Goal: Task Accomplishment & Management: Manage account settings

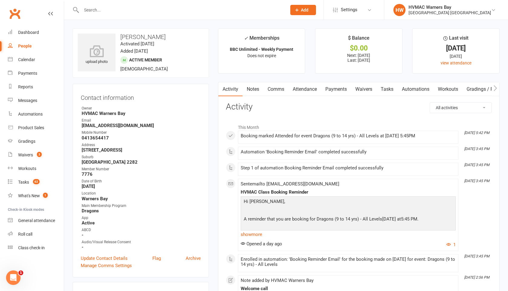
click at [87, 7] on input "text" at bounding box center [181, 10] width 203 height 8
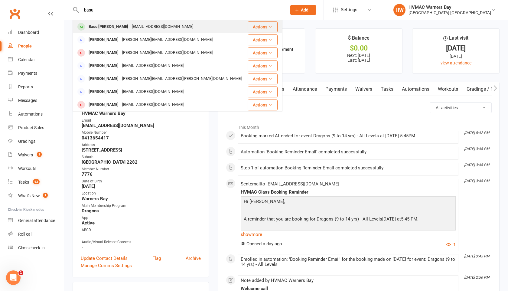
type input "basu"
click at [92, 29] on div "Basu [PERSON_NAME]" at bounding box center [108, 26] width 43 height 9
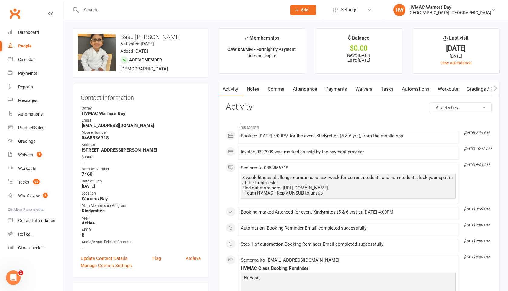
click at [312, 90] on link "Attendance" at bounding box center [304, 89] width 33 height 14
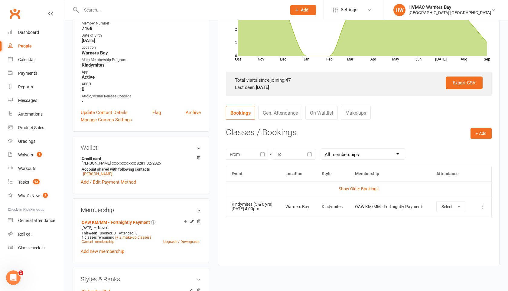
scroll to position [141, 0]
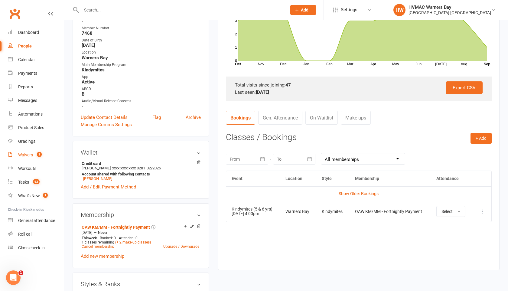
click at [26, 151] on link "Waivers 3" at bounding box center [36, 155] width 56 height 14
select select "100"
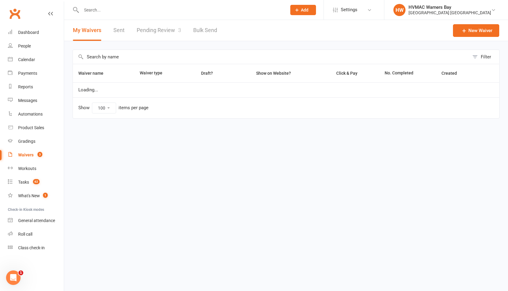
click at [150, 26] on link "Pending Review 3" at bounding box center [159, 30] width 44 height 21
select select "100"
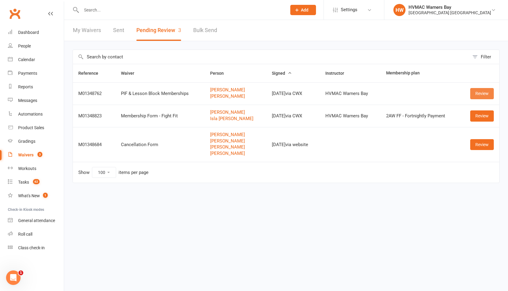
click at [482, 95] on link "Review" at bounding box center [482, 93] width 24 height 11
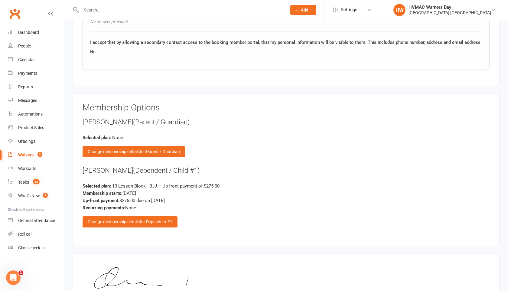
scroll to position [743, 0]
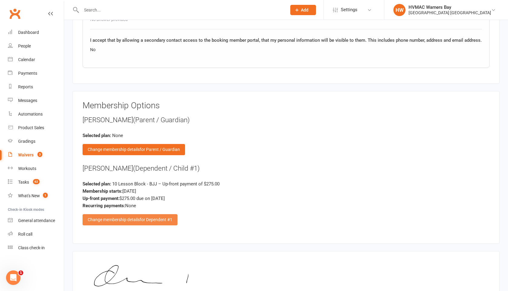
click at [138, 219] on div "Change membership details for Dependent #1" at bounding box center [130, 219] width 95 height 11
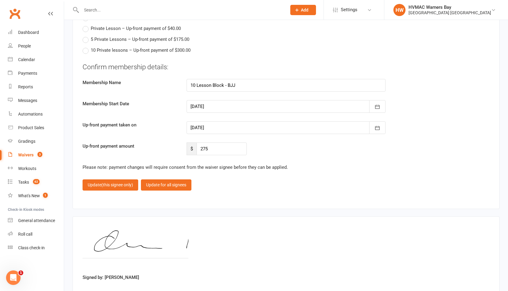
scroll to position [1727, 0]
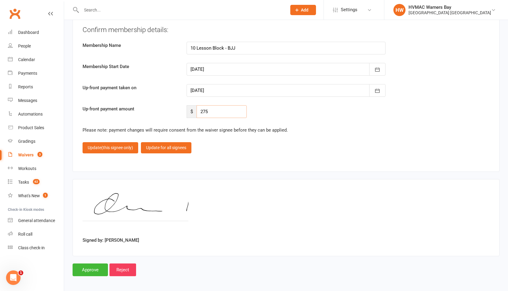
click at [222, 110] on input "275" at bounding box center [222, 111] width 50 height 13
type input "2"
type input "0"
click at [124, 146] on span "(this signee only)" at bounding box center [117, 147] width 32 height 5
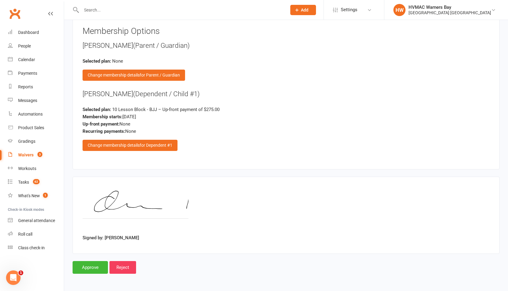
scroll to position [815, 0]
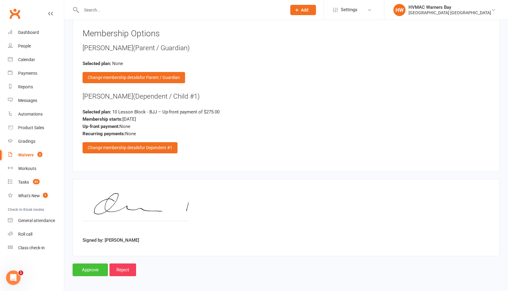
click at [83, 266] on input "Approve" at bounding box center [90, 269] width 35 height 13
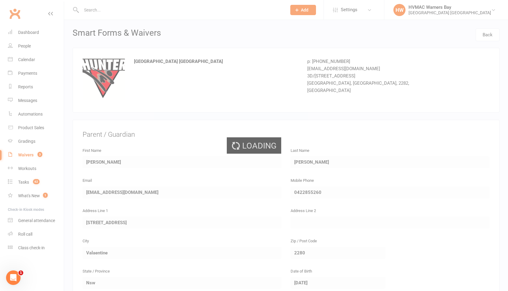
select select "100"
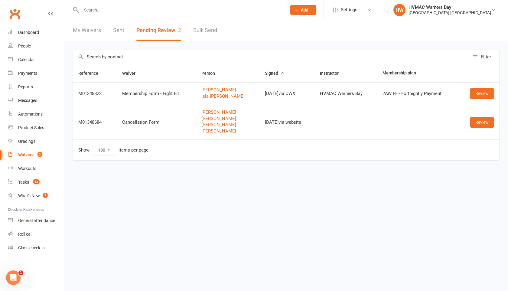
click at [89, 14] on input "text" at bounding box center [181, 10] width 203 height 8
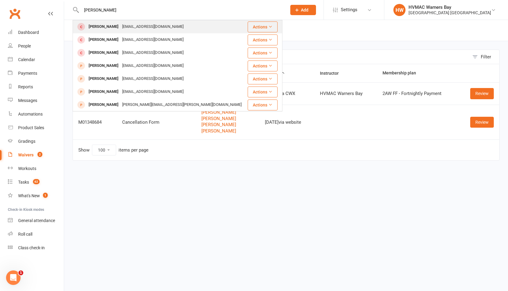
type input "[PERSON_NAME]"
click at [96, 23] on div "[PERSON_NAME]" at bounding box center [104, 26] width 34 height 9
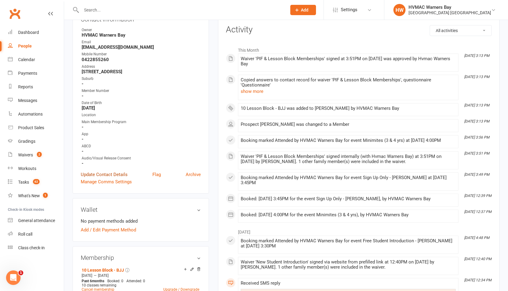
click at [107, 174] on link "Update Contact Details" at bounding box center [104, 174] width 47 height 7
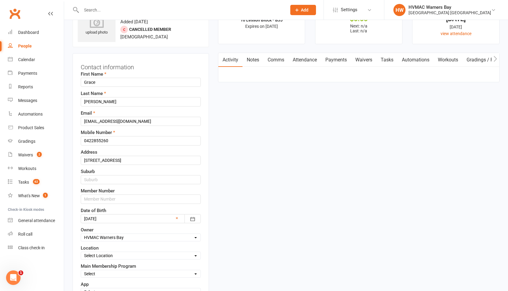
scroll to position [28, 0]
drag, startPoint x: 155, startPoint y: 164, endPoint x: 115, endPoint y: 159, distance: 40.8
click at [115, 159] on input "[STREET_ADDRESS]" at bounding box center [141, 161] width 120 height 9
type input "[STREET_ADDRESS]"
click at [103, 182] on input "text" at bounding box center [141, 180] width 120 height 9
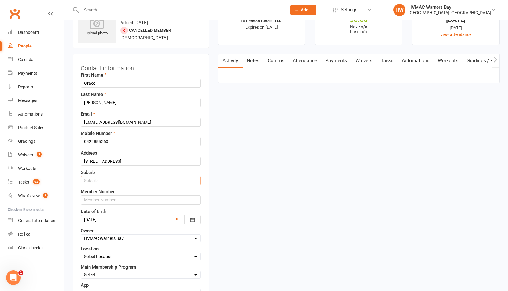
paste input "Valaentine Nsw 2280"
click at [92, 180] on input "Valaentine Nsw 2280" at bounding box center [141, 180] width 120 height 9
type input "Valentine Nsw 2280"
click at [103, 200] on input "text" at bounding box center [141, 199] width 120 height 9
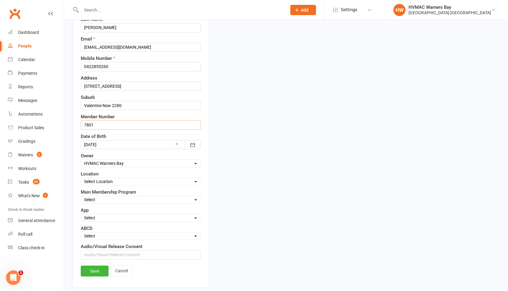
scroll to position [143, 0]
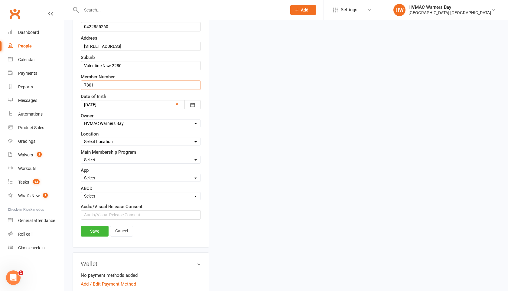
type input "7801"
click at [113, 142] on select "Select Location [GEOGRAPHIC_DATA]" at bounding box center [140, 141] width 119 height 7
select select "0"
click at [81, 138] on select "Select Location [GEOGRAPHIC_DATA]" at bounding box center [140, 141] width 119 height 7
click at [112, 158] on select "Select Minimites Dynamites Kindymites Dragons Adults Fight Fit BJJ Kobudo Kinde…" at bounding box center [140, 159] width 119 height 7
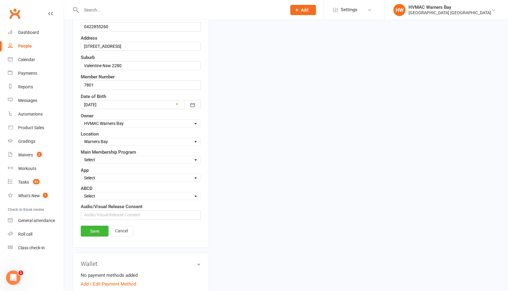
select select "Minimites"
click at [81, 156] on select "Select Minimites Dynamites Kindymites Dragons Adults Fight Fit BJJ Kobudo Kinde…" at bounding box center [140, 159] width 119 height 7
click at [100, 200] on div "First Name [PERSON_NAME] Last Name [PERSON_NAME] Email [EMAIL_ADDRESS][DOMAIN_N…" at bounding box center [141, 87] width 120 height 263
click at [100, 195] on select "Select A B C D" at bounding box center [140, 196] width 119 height 7
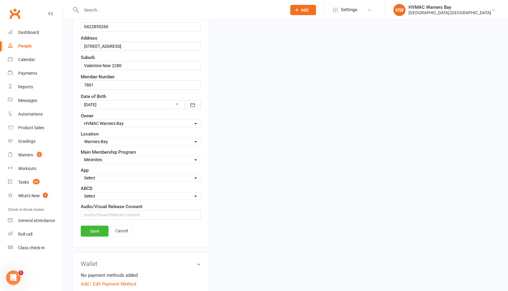
select select "B"
click at [81, 193] on select "Select A B C D" at bounding box center [140, 196] width 119 height 7
click at [96, 231] on link "Save" at bounding box center [95, 231] width 28 height 11
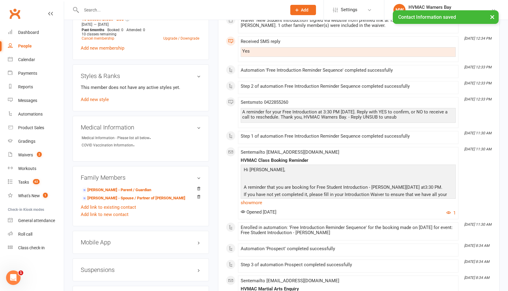
scroll to position [341, 0]
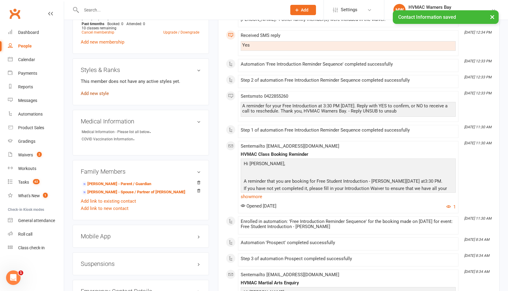
click at [102, 91] on link "Add new style" at bounding box center [95, 93] width 28 height 5
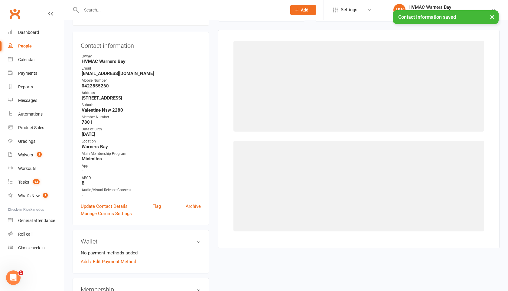
scroll to position [52, 0]
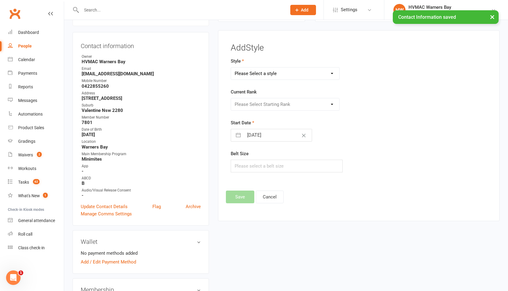
click at [261, 73] on select "Please Select a style Brazilian Jiu Jitsu Dragons & Adults Dynamites Fight Fit …" at bounding box center [285, 73] width 108 height 12
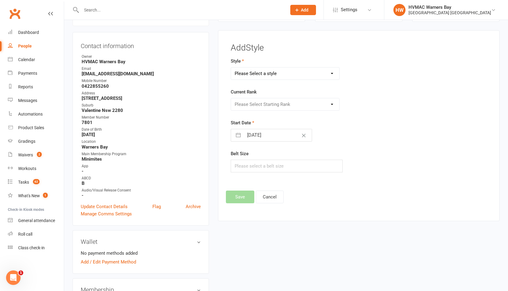
select select "1718"
click at [231, 67] on select "Please Select a style Brazilian Jiu Jitsu Dragons & Adults Dynamites Fight Fit …" at bounding box center [285, 73] width 108 height 12
click at [259, 104] on select "Please Select Starting Rank White Yellow [PERSON_NAME] Blue Brown Black" at bounding box center [285, 104] width 108 height 12
select select "16761"
click at [231, 98] on select "Please Select Starting Rank White Yellow [PERSON_NAME] Blue Brown Black" at bounding box center [285, 104] width 108 height 12
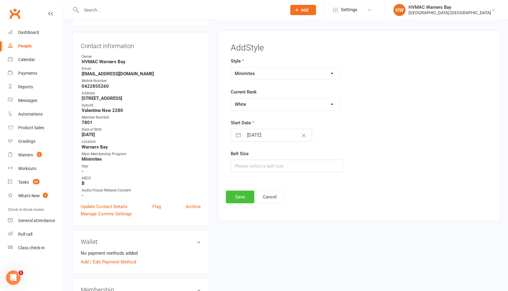
click at [245, 195] on button "Save" at bounding box center [240, 196] width 28 height 13
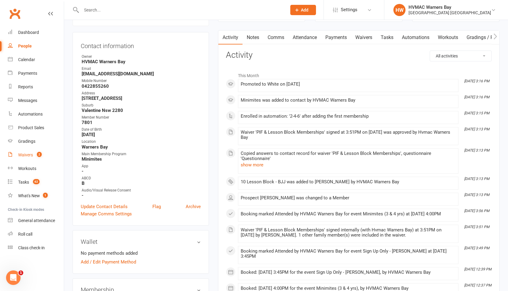
click at [32, 153] on div "Waivers" at bounding box center [25, 154] width 15 height 5
select select "100"
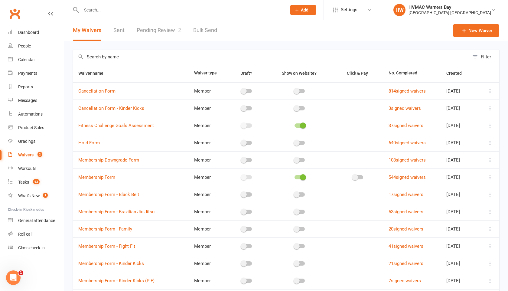
click at [168, 29] on link "Pending Review 2" at bounding box center [159, 30] width 44 height 21
select select "100"
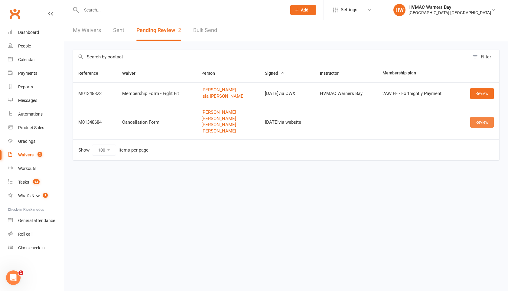
click at [472, 123] on link "Review" at bounding box center [482, 122] width 24 height 11
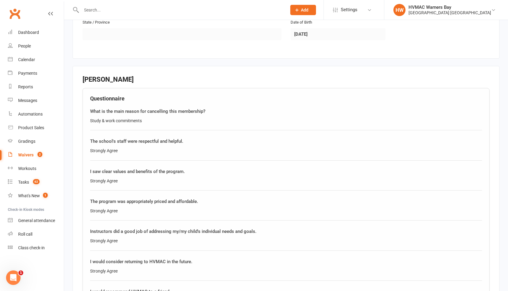
scroll to position [865, 0]
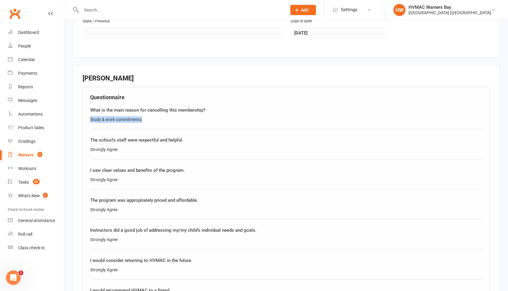
drag, startPoint x: 144, startPoint y: 111, endPoint x: 90, endPoint y: 112, distance: 54.4
click at [90, 112] on div "Questionnaire What is the main reason for cancelling this membership? Study & w…" at bounding box center [286, 247] width 407 height 321
copy div "Study & work commitments"
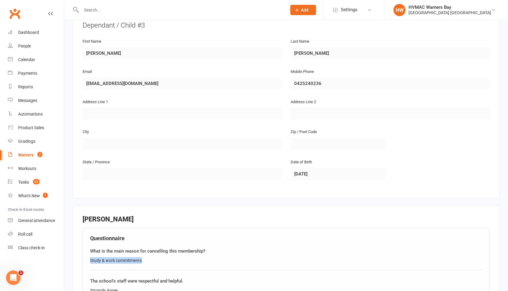
scroll to position [704, 0]
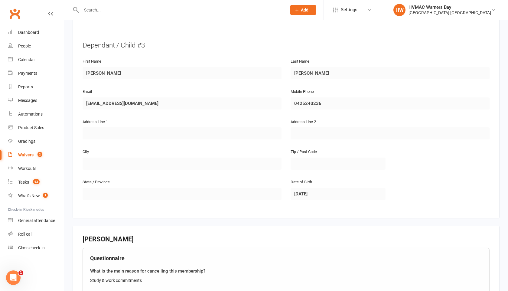
click at [96, 11] on input "text" at bounding box center [181, 10] width 203 height 8
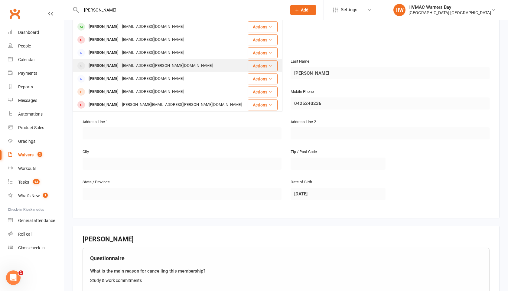
type input "[PERSON_NAME]"
click at [109, 66] on div "[PERSON_NAME]" at bounding box center [104, 65] width 34 height 9
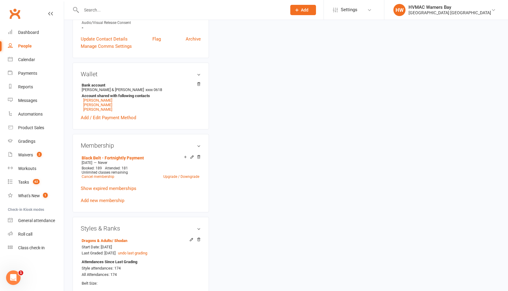
scroll to position [221, 0]
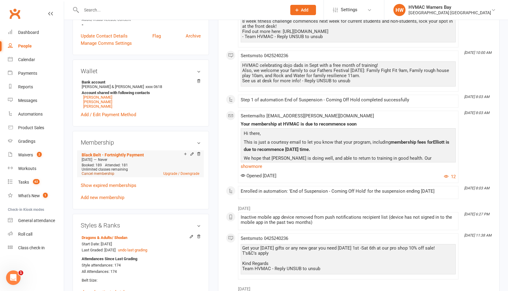
click at [106, 172] on link "Cancel membership" at bounding box center [98, 173] width 33 height 4
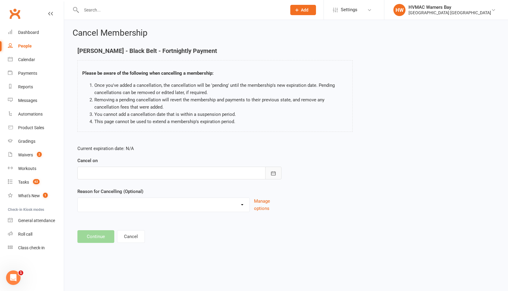
click at [272, 171] on icon "button" at bounding box center [273, 173] width 5 height 4
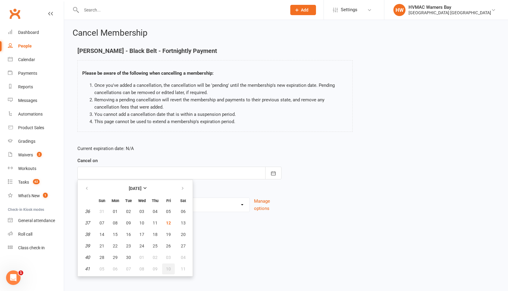
click at [169, 269] on span "10" at bounding box center [168, 268] width 5 height 5
type input "[DATE]"
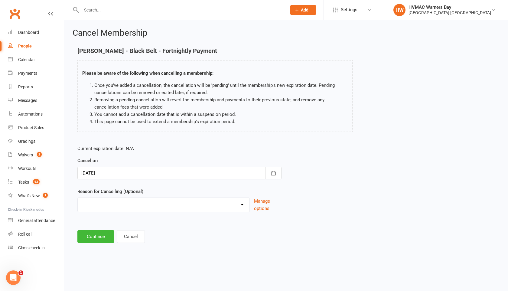
click at [179, 200] on select "Family commitments/circumstances Financial Holiday Lost interest Medical/Injury…" at bounding box center [164, 204] width 172 height 12
select select "6"
click at [78, 198] on select "Family commitments/circumstances Financial Holiday Lost interest Medical/Injury…" at bounding box center [164, 204] width 172 height 12
click at [104, 238] on button "Continue" at bounding box center [95, 236] width 37 height 13
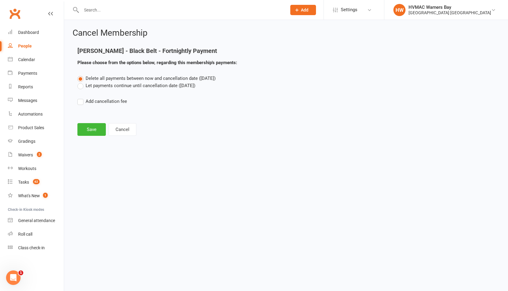
click at [79, 86] on label "Let payments continue until cancellation date ([DATE])" at bounding box center [136, 85] width 118 height 7
click at [79, 82] on input "Let payments continue until cancellation date ([DATE])" at bounding box center [79, 82] width 4 height 0
click at [92, 127] on button "Save" at bounding box center [91, 129] width 28 height 13
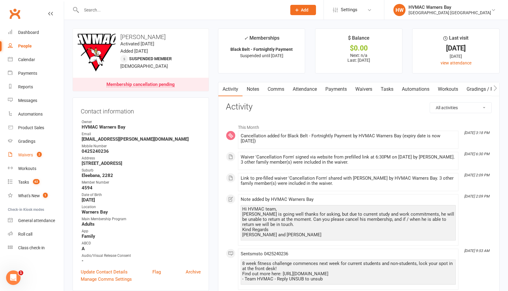
click at [20, 154] on div "Waivers" at bounding box center [25, 154] width 15 height 5
select select "100"
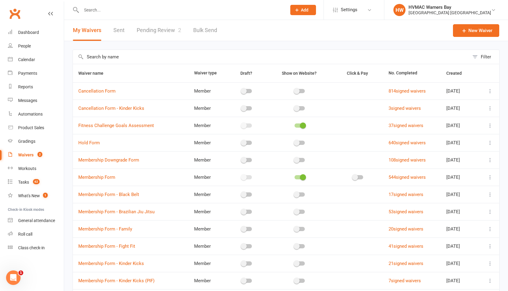
click at [156, 38] on link "Pending Review 2" at bounding box center [159, 30] width 44 height 21
select select "100"
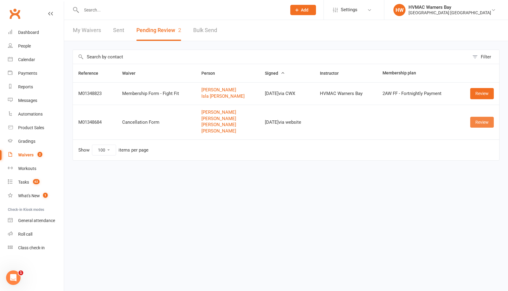
click at [476, 123] on link "Review" at bounding box center [482, 122] width 24 height 11
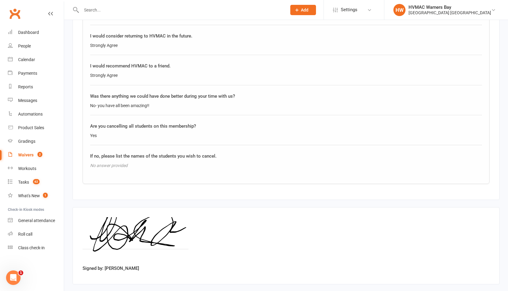
scroll to position [1109, 0]
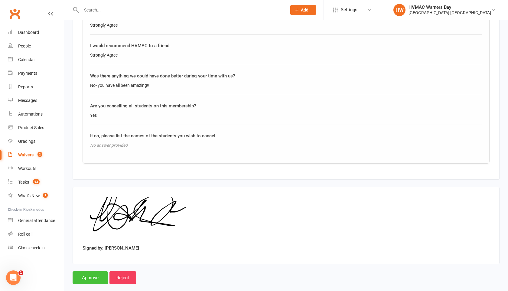
click at [93, 271] on input "Approve" at bounding box center [90, 277] width 35 height 13
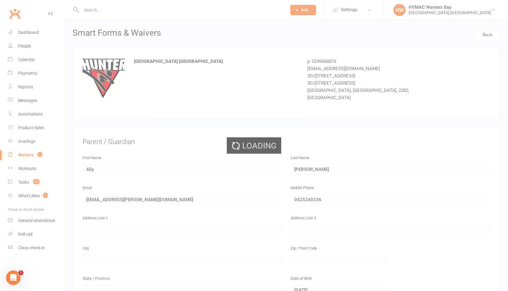
select select "100"
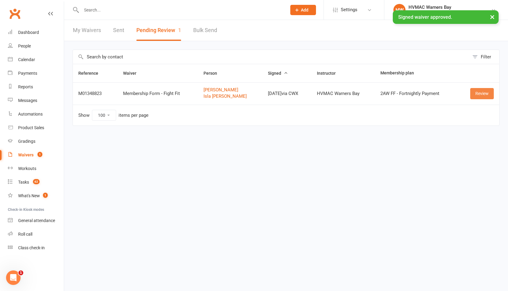
click at [478, 93] on link "Review" at bounding box center [482, 93] width 24 height 11
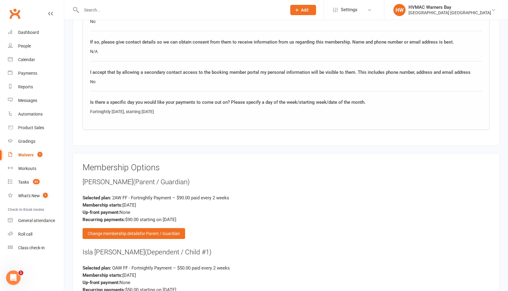
scroll to position [784, 0]
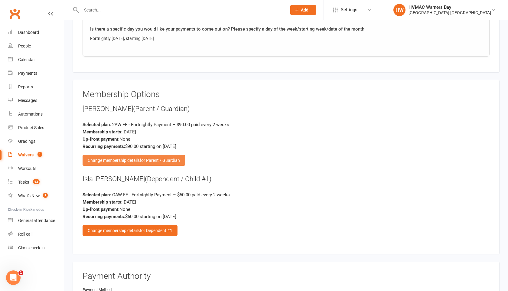
click at [153, 160] on span "for Parent / Guardian" at bounding box center [160, 160] width 40 height 5
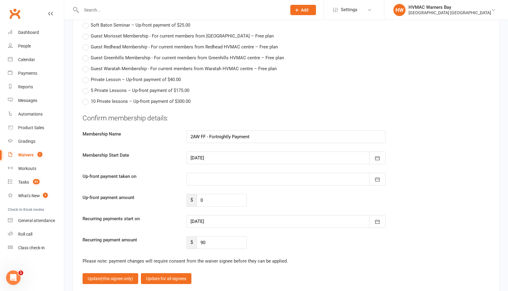
scroll to position [1688, 0]
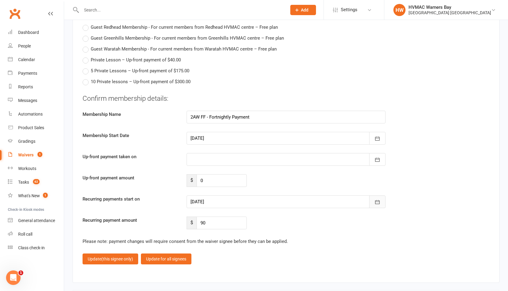
click at [378, 199] on icon "button" at bounding box center [377, 202] width 6 height 6
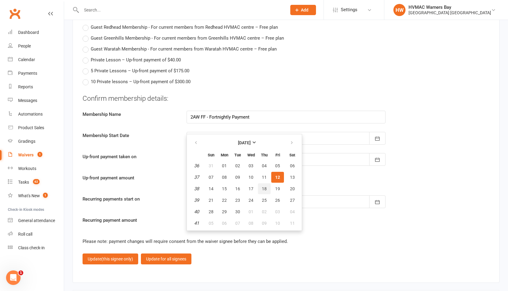
click at [259, 186] on button "18" at bounding box center [264, 188] width 13 height 11
type input "[DATE]"
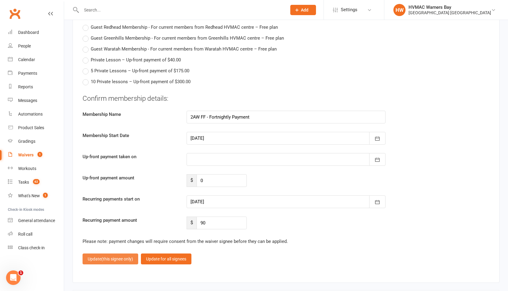
click at [124, 256] on span "(this signee only)" at bounding box center [117, 258] width 32 height 5
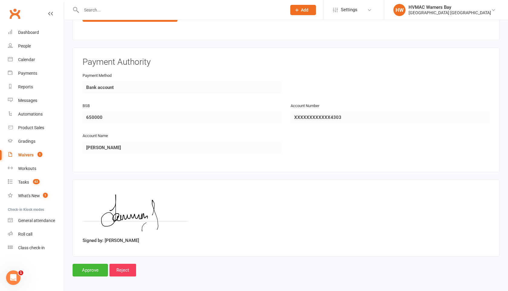
scroll to position [873, 0]
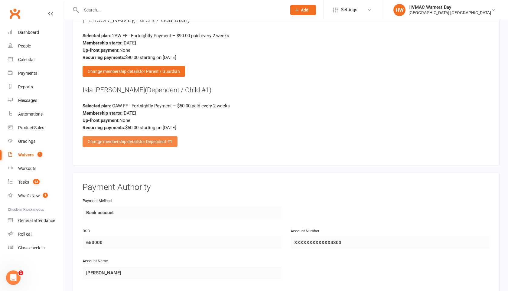
click at [132, 139] on div "Change membership details for Dependent #1" at bounding box center [130, 141] width 95 height 11
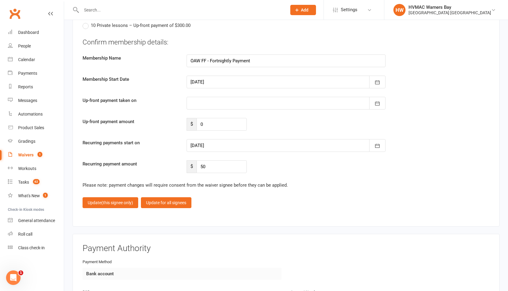
scroll to position [1790, 0]
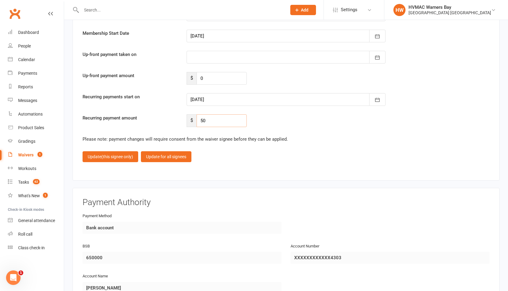
click at [213, 120] on input "50" at bounding box center [222, 120] width 50 height 13
type input "5"
type input "45"
click at [120, 154] on span "(this signee only)" at bounding box center [117, 156] width 32 height 5
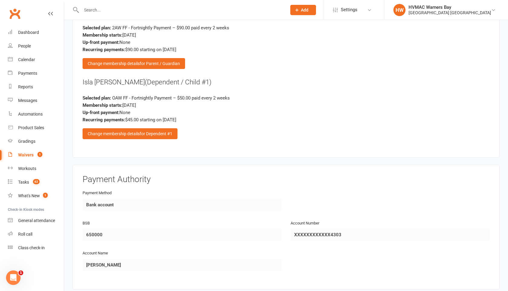
scroll to position [855, 0]
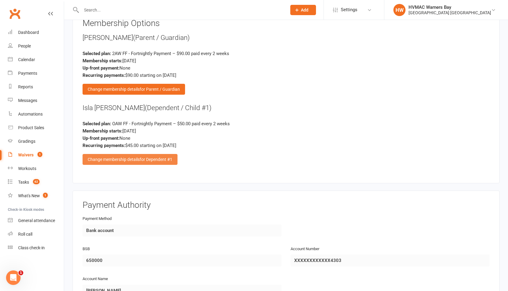
click at [154, 160] on div "Change membership details for Dependent #1" at bounding box center [130, 159] width 95 height 11
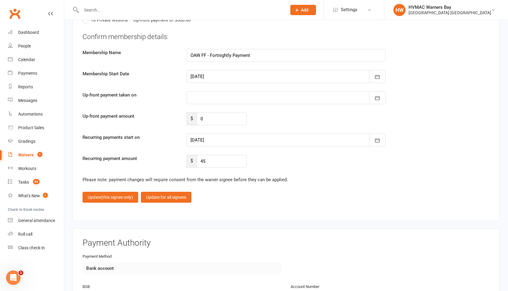
scroll to position [1753, 0]
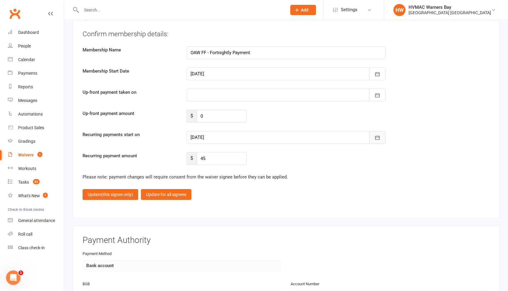
click at [376, 135] on icon "button" at bounding box center [377, 138] width 6 height 6
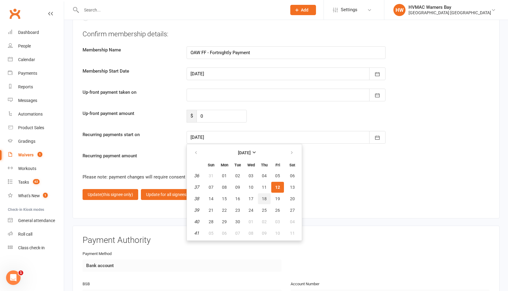
click at [267, 196] on button "18" at bounding box center [264, 198] width 13 height 11
type input "[DATE]"
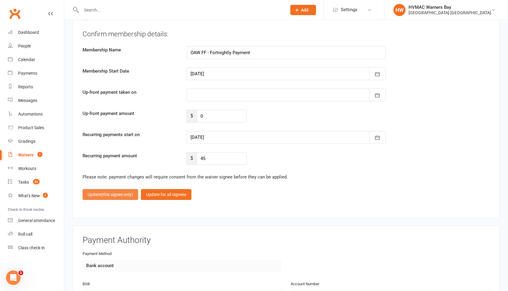
click at [124, 193] on span "(this signee only)" at bounding box center [117, 194] width 32 height 5
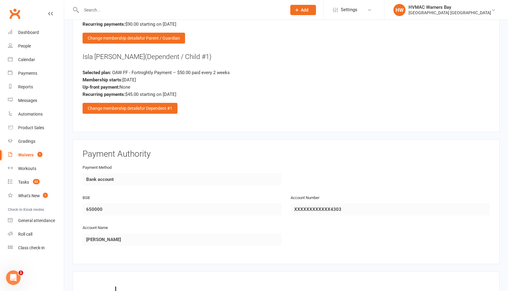
scroll to position [998, 0]
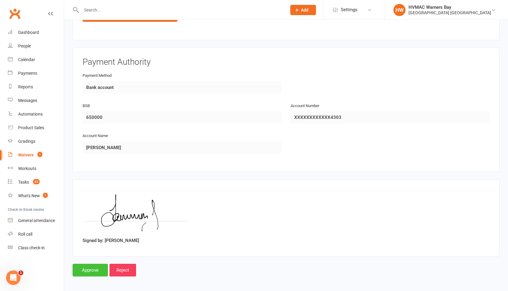
click at [96, 270] on input "Approve" at bounding box center [90, 270] width 35 height 13
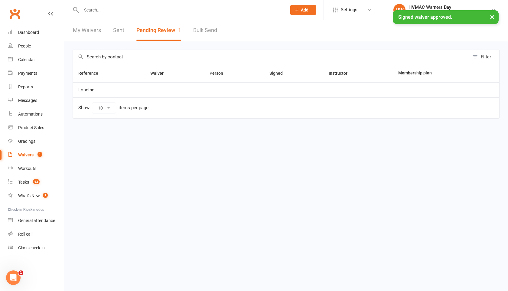
select select "100"
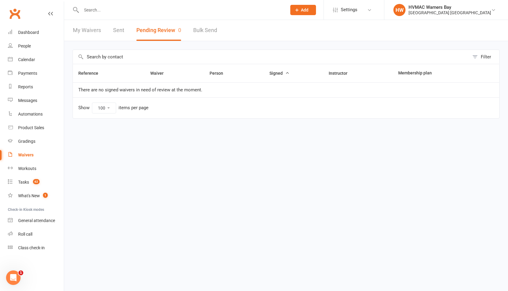
click at [92, 6] on input "text" at bounding box center [181, 10] width 203 height 8
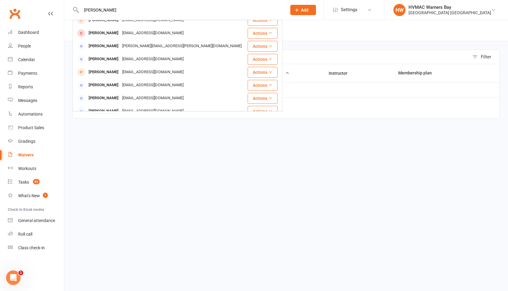
scroll to position [87, 0]
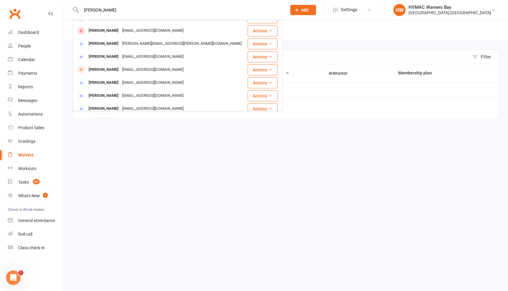
type input "[PERSON_NAME]"
click at [97, 144] on html "[PERSON_NAME] Daniels [EMAIL_ADDRESS][PERSON_NAME][DOMAIN_NAME] Actions [PERSON…" at bounding box center [254, 72] width 508 height 144
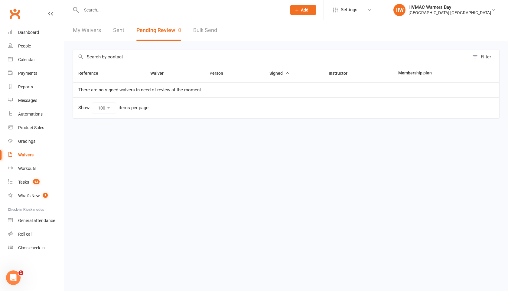
click at [89, 13] on input "text" at bounding box center [181, 10] width 203 height 8
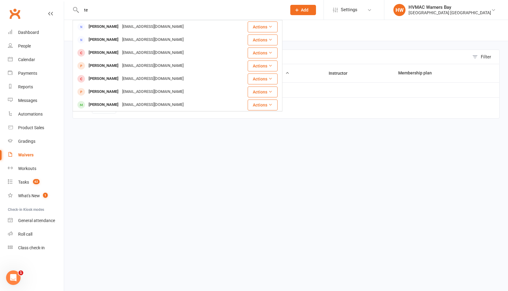
type input "t"
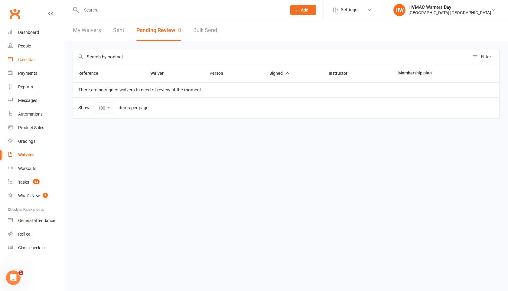
drag, startPoint x: 34, startPoint y: 61, endPoint x: 29, endPoint y: 48, distance: 14.4
click at [29, 48] on div "People" at bounding box center [24, 46] width 13 height 5
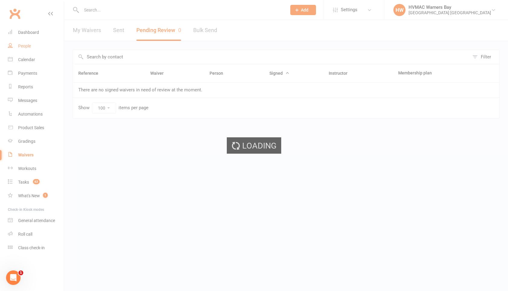
select select "100"
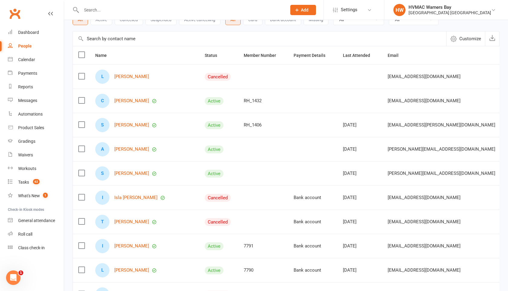
scroll to position [46, 0]
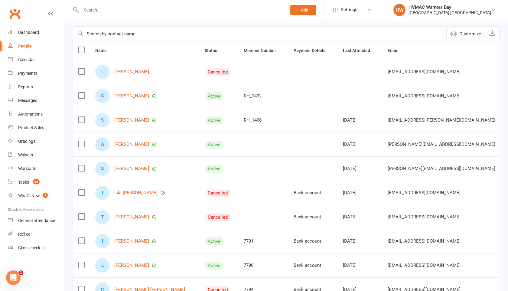
click at [131, 212] on div "T [PERSON_NAME]" at bounding box center [144, 217] width 99 height 14
click at [131, 216] on link "[PERSON_NAME]" at bounding box center [131, 216] width 35 height 5
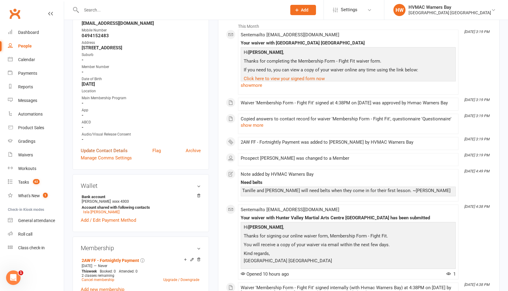
click at [115, 150] on link "Update Contact Details" at bounding box center [104, 150] width 47 height 7
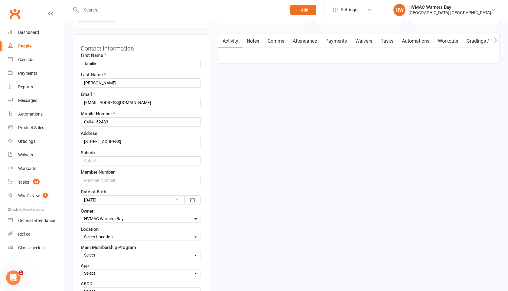
scroll to position [75, 0]
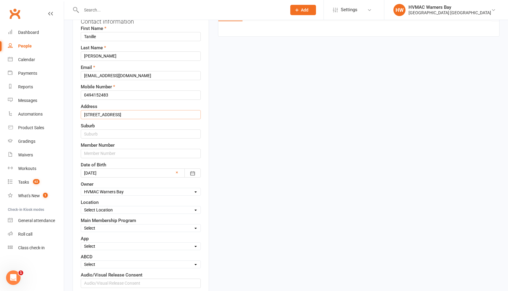
drag, startPoint x: 158, startPoint y: 113, endPoint x: 115, endPoint y: 112, distance: 43.3
click at [115, 112] on input "[STREET_ADDRESS]" at bounding box center [141, 114] width 120 height 9
click at [102, 135] on input "text" at bounding box center [141, 133] width 120 height 9
paste input "Edgeworth Nsw 2285"
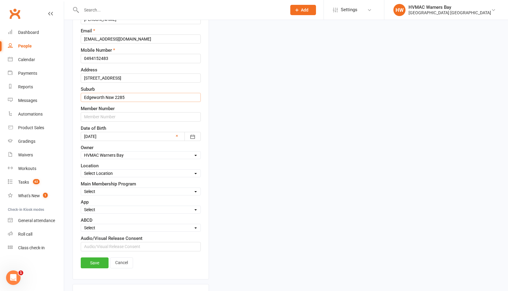
scroll to position [112, 0]
type input "Edgeworth Nsw 2285"
click at [94, 116] on input "text" at bounding box center [141, 116] width 120 height 9
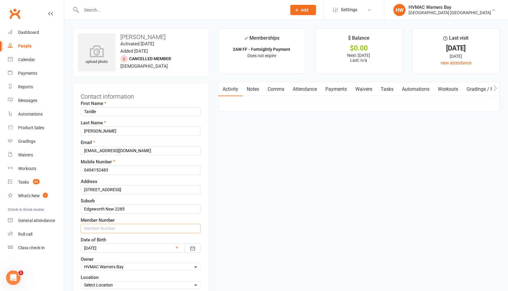
click at [87, 226] on input "text" at bounding box center [141, 228] width 120 height 9
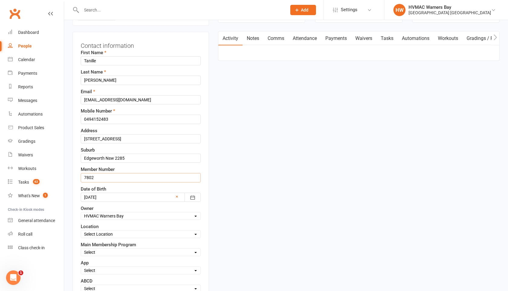
scroll to position [55, 0]
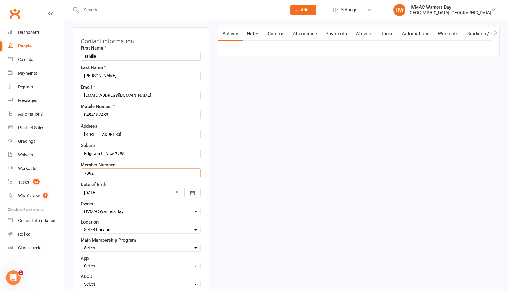
type input "7802"
click at [89, 229] on select "Select Location [GEOGRAPHIC_DATA]" at bounding box center [140, 229] width 119 height 7
select select "0"
click at [81, 226] on select "Select Location [GEOGRAPHIC_DATA]" at bounding box center [140, 229] width 119 height 7
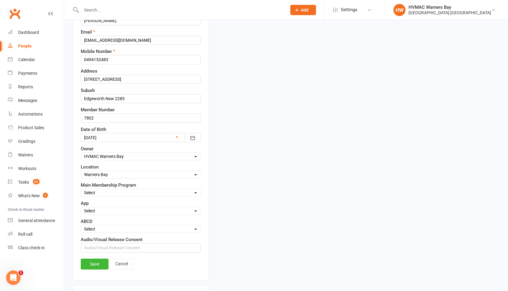
scroll to position [135, 0]
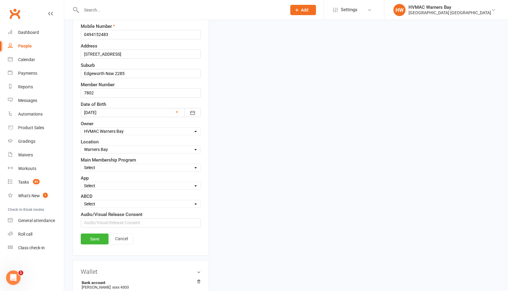
click at [87, 167] on select "Select Minimites Dynamites Kindymites Dragons Adults Fight Fit BJJ Kobudo Kinde…" at bounding box center [140, 167] width 119 height 7
select select "Fight Fit"
click at [81, 164] on select "Select Minimites Dynamites Kindymites Dragons Adults Fight Fit BJJ Kobudo Kinde…" at bounding box center [140, 167] width 119 height 7
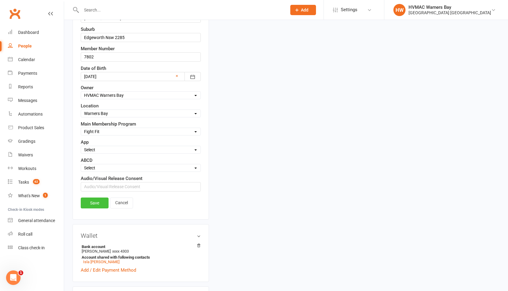
scroll to position [173, 0]
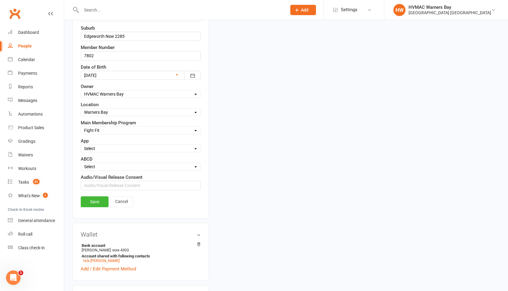
click at [91, 169] on select "Select A B C D" at bounding box center [140, 166] width 119 height 7
select select "B"
click at [81, 163] on select "Select A B C D" at bounding box center [140, 166] width 119 height 7
click at [95, 204] on link "Save" at bounding box center [95, 201] width 28 height 11
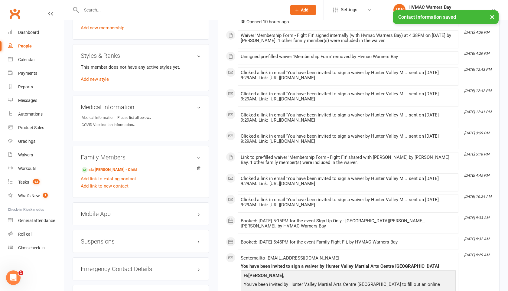
scroll to position [370, 0]
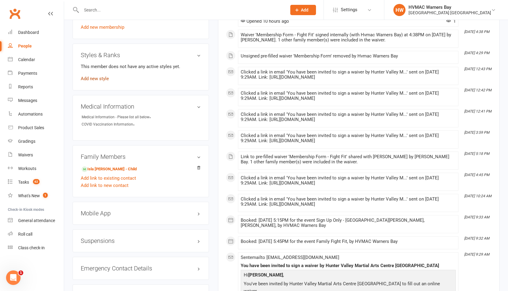
click at [96, 77] on link "Add new style" at bounding box center [95, 78] width 28 height 5
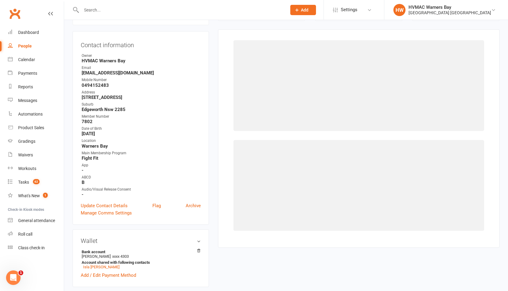
scroll to position [52, 0]
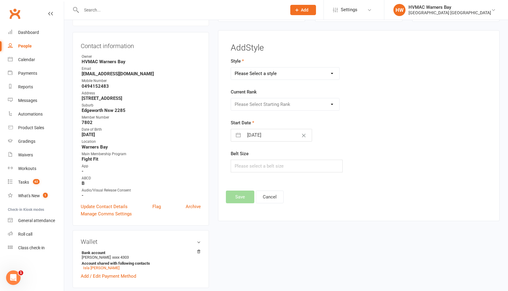
click at [284, 80] on form "Style Please Select a style Brazilian Jiu Jitsu Dragons & Adults Dynamites Figh…" at bounding box center [315, 114] width 168 height 115
click at [284, 74] on select "Please Select a style Brazilian Jiu Jitsu Dragons & Adults Dynamites Fight Fit …" at bounding box center [285, 73] width 108 height 12
select select "1691"
click at [231, 67] on select "Please Select a style Brazilian Jiu Jitsu Dragons & Adults Dynamites Fight Fit …" at bounding box center [285, 73] width 108 height 12
click at [277, 99] on select "Please Select Starting Rank White 10th Kyu 9th Kyu 8th Kyu - Yellow 7th Kyu - O…" at bounding box center [285, 104] width 108 height 12
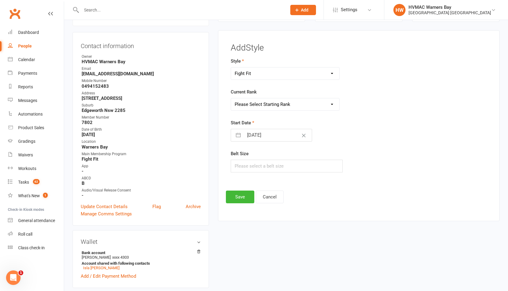
select select "16495"
click at [231, 98] on select "Please Select Starting Rank White 10th Kyu 9th Kyu 8th Kyu - Yellow 7th Kyu - O…" at bounding box center [285, 104] width 108 height 12
click at [235, 197] on button "Save" at bounding box center [240, 196] width 28 height 13
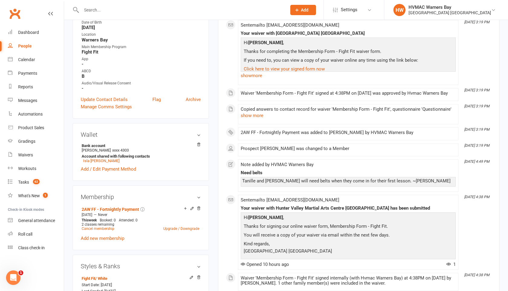
scroll to position [159, 0]
click at [98, 158] on link "Isla [PERSON_NAME]" at bounding box center [101, 160] width 36 height 5
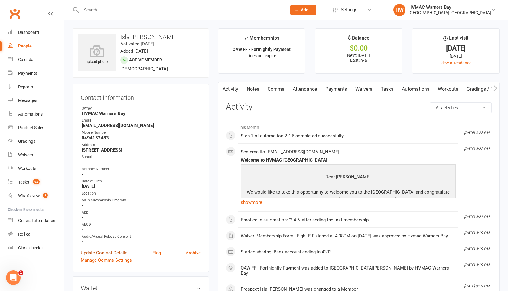
click at [106, 250] on link "Update Contact Details" at bounding box center [104, 252] width 47 height 7
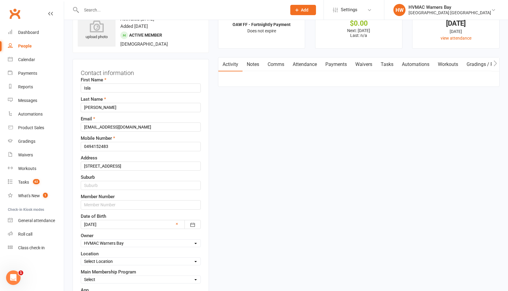
scroll to position [28, 0]
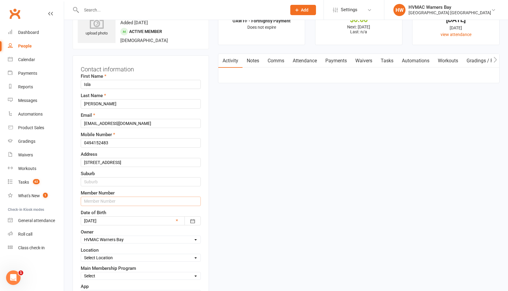
click at [98, 201] on input "text" at bounding box center [141, 201] width 120 height 9
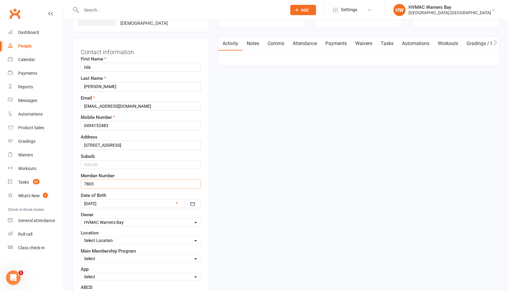
scroll to position [48, 0]
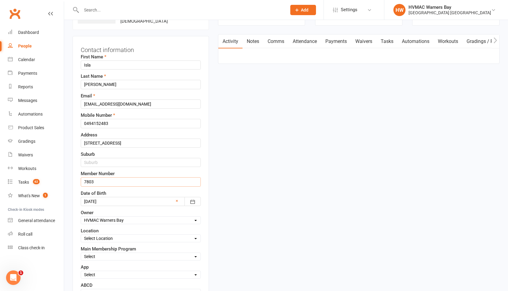
type input "7803"
click at [97, 239] on select "Select Location [GEOGRAPHIC_DATA]" at bounding box center [140, 238] width 119 height 7
select select "0"
click at [81, 235] on select "Select Location [GEOGRAPHIC_DATA]" at bounding box center [140, 238] width 119 height 7
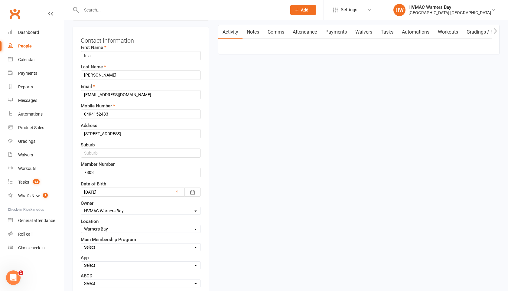
click at [97, 246] on select "Select Minimites Dynamites Kindymites Dragons Adults Fight Fit BJJ Kobudo Kinde…" at bounding box center [140, 247] width 119 height 7
select select "Fight Fit"
click at [81, 244] on select "Select Minimites Dynamites Kindymites Dragons Adults Fight Fit BJJ Kobudo Kinde…" at bounding box center [140, 247] width 119 height 7
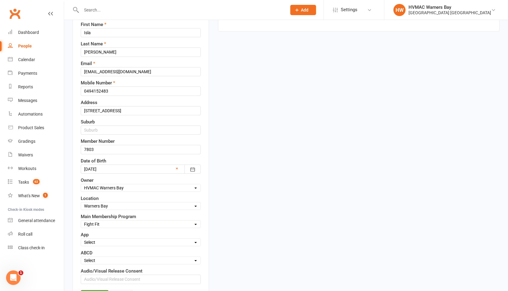
scroll to position [82, 0]
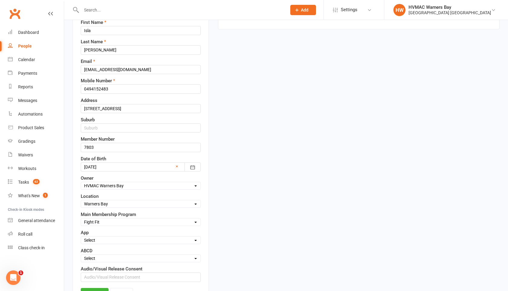
click at [99, 260] on select "Select A B C D" at bounding box center [140, 258] width 119 height 7
select select "B"
click at [81, 255] on select "Select A B C D" at bounding box center [140, 258] width 119 height 7
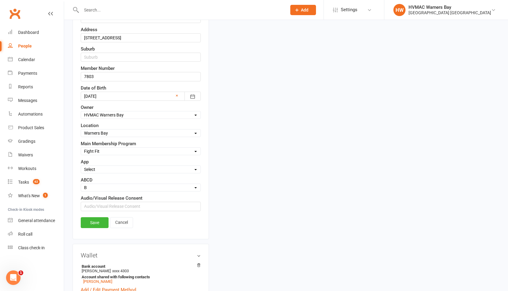
scroll to position [154, 0]
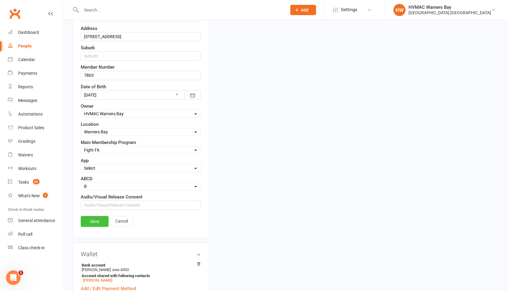
click at [95, 221] on link "Save" at bounding box center [95, 221] width 28 height 11
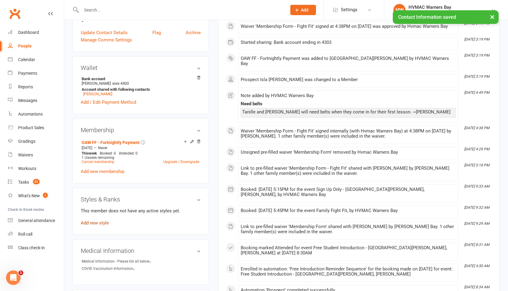
click at [93, 220] on link "Add new style" at bounding box center [95, 222] width 28 height 5
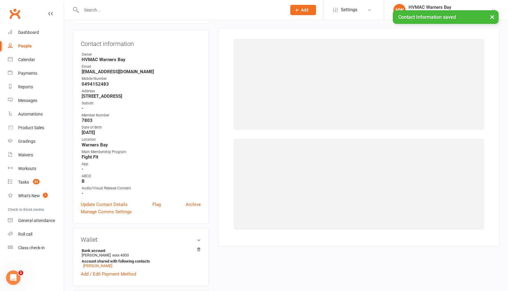
scroll to position [52, 0]
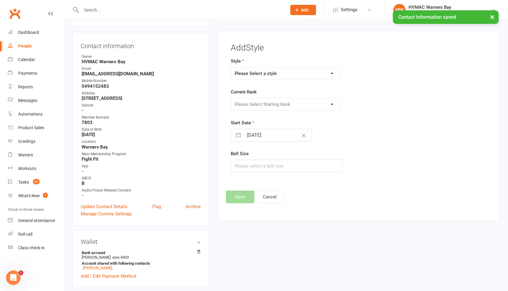
click at [280, 75] on select "Please Select a style Brazilian Jiu Jitsu Dragons & Adults Dynamites Fight Fit …" at bounding box center [285, 73] width 108 height 12
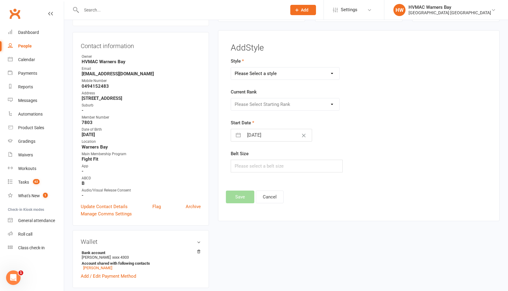
select select "1691"
click at [231, 67] on select "Please Select a style Brazilian Jiu Jitsu Dragons & Adults Dynamites Fight Fit …" at bounding box center [285, 73] width 108 height 12
click at [261, 102] on select "Please Select Starting Rank White 10th Kyu 9th Kyu 8th Kyu - Yellow 7th Kyu - O…" at bounding box center [285, 104] width 108 height 12
select select "16495"
click at [231, 98] on select "Please Select Starting Rank White 10th Kyu 9th Kyu 8th Kyu - Yellow 7th Kyu - O…" at bounding box center [285, 104] width 108 height 12
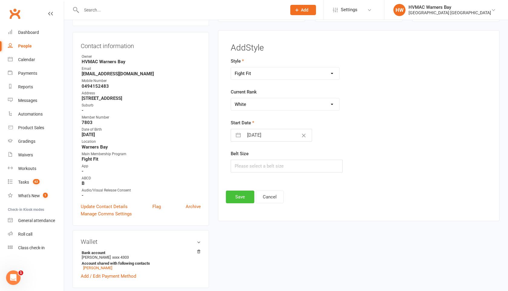
click at [232, 195] on button "Save" at bounding box center [240, 196] width 28 height 13
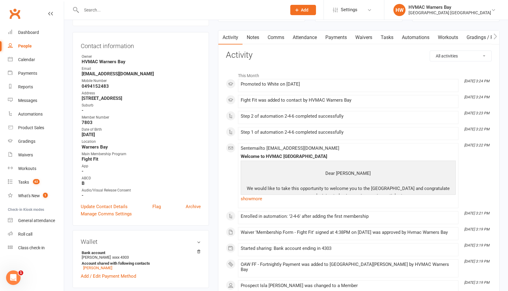
click at [93, 8] on input "text" at bounding box center [181, 10] width 203 height 8
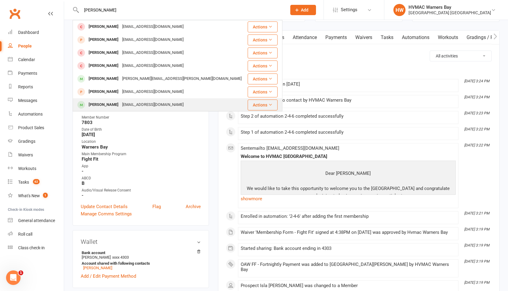
type input "[PERSON_NAME]"
click at [105, 104] on div "[PERSON_NAME]" at bounding box center [104, 104] width 34 height 9
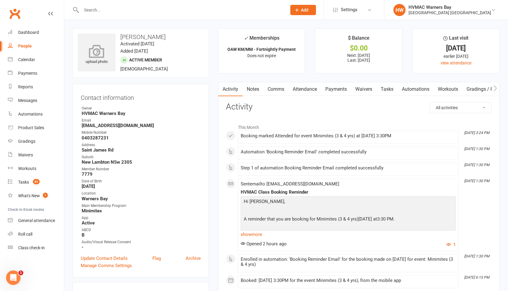
click at [101, 59] on div "upload photo" at bounding box center [97, 55] width 38 height 20
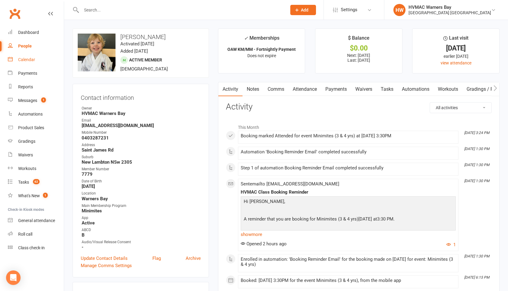
click at [23, 60] on div "Calendar" at bounding box center [26, 59] width 17 height 5
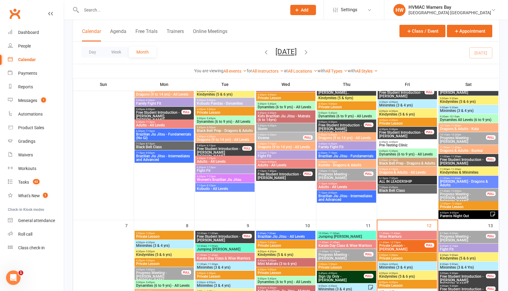
scroll to position [142, 0]
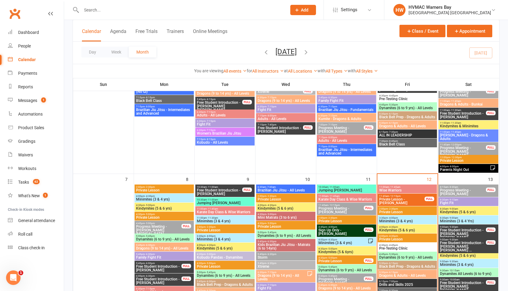
click at [398, 220] on span "Minimites (3 & 4 yrs)" at bounding box center [407, 221] width 57 height 4
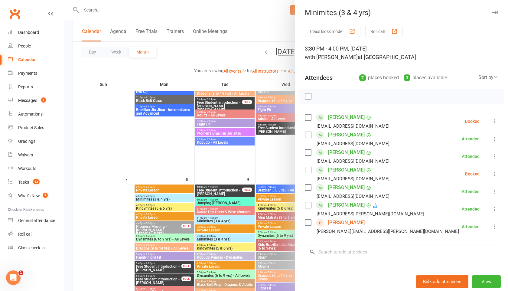
click at [495, 174] on icon at bounding box center [495, 174] width 6 height 6
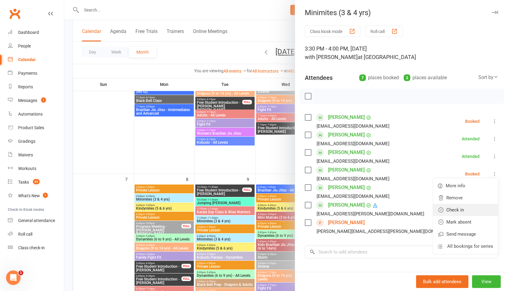
click at [466, 211] on link "Check in" at bounding box center [465, 210] width 65 height 12
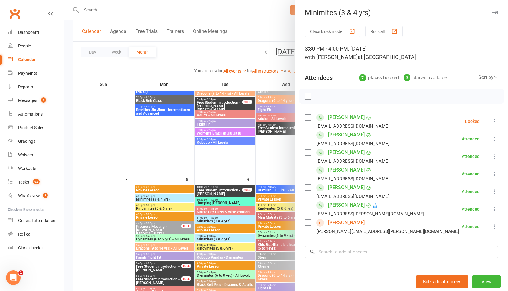
click at [493, 12] on icon "button" at bounding box center [495, 13] width 6 height 4
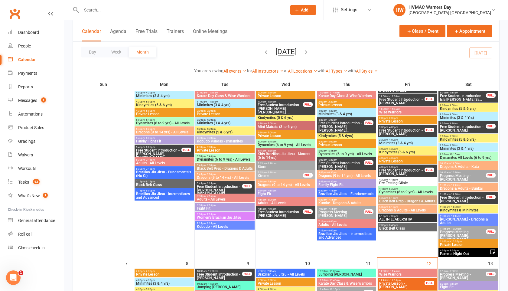
scroll to position [44, 0]
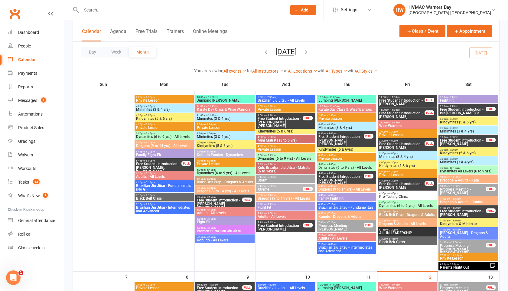
click at [396, 186] on span "Free Student Introduction - Lucy Hammer" at bounding box center [402, 185] width 46 height 7
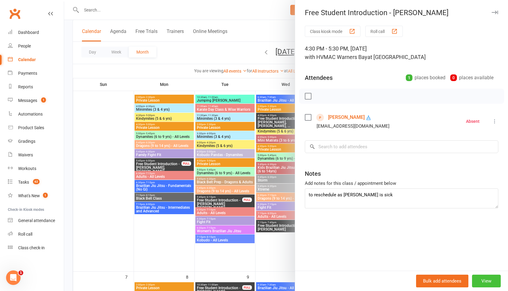
click at [484, 282] on button "View" at bounding box center [486, 281] width 29 height 13
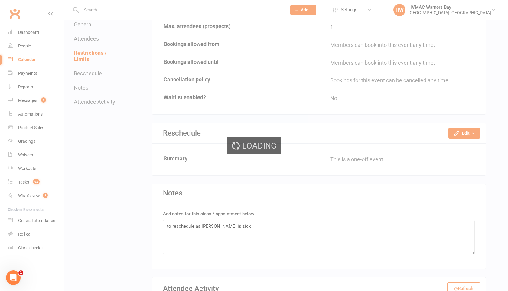
scroll to position [445, 0]
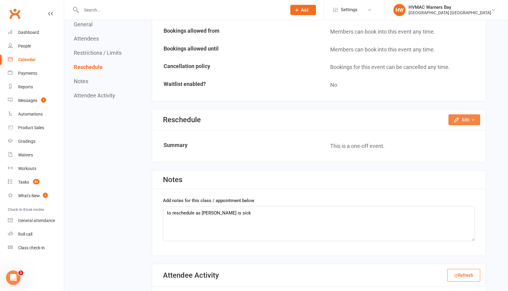
click at [461, 114] on button "Edit" at bounding box center [464, 119] width 32 height 11
click at [456, 127] on link "Reschedule this event only" at bounding box center [447, 133] width 63 height 12
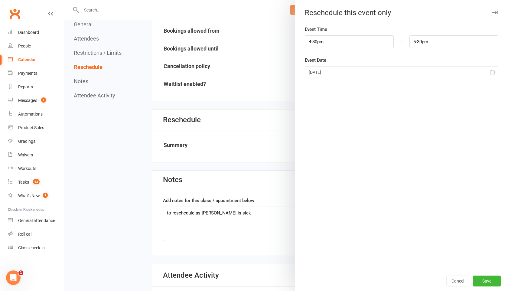
click at [492, 71] on icon "button" at bounding box center [492, 72] width 6 height 6
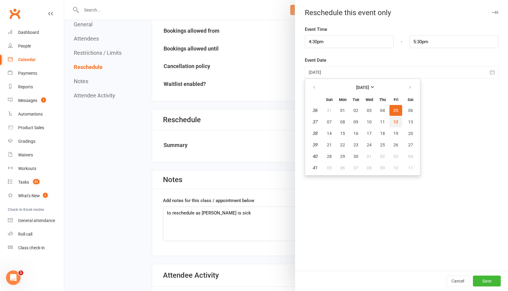
click at [394, 123] on span "12" at bounding box center [395, 121] width 5 height 5
type input "[DATE]"
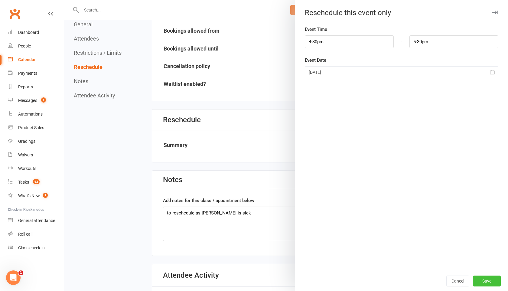
click at [477, 286] on button "Save" at bounding box center [487, 280] width 28 height 11
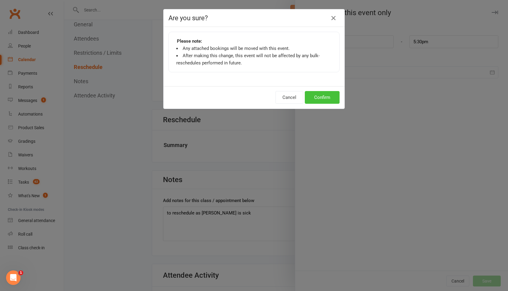
click at [323, 98] on button "Confirm" at bounding box center [322, 97] width 35 height 13
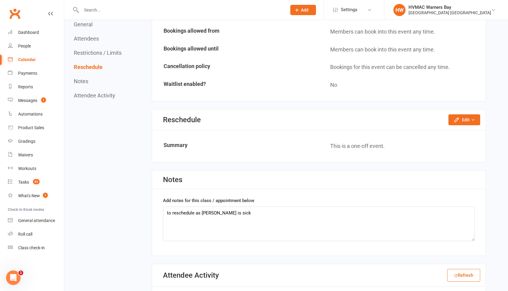
click at [412, 109] on div "Reschedule Edit Reschedule this event only" at bounding box center [318, 119] width 333 height 21
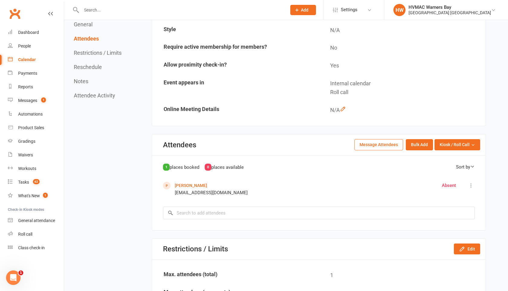
scroll to position [165, 0]
click at [470, 183] on icon at bounding box center [471, 186] width 6 height 6
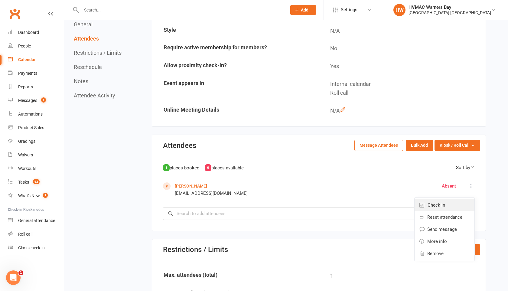
click at [453, 199] on link "Check in" at bounding box center [444, 205] width 60 height 12
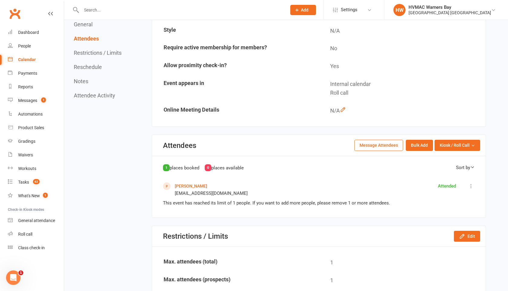
click at [20, 60] on div "Calendar" at bounding box center [27, 59] width 18 height 5
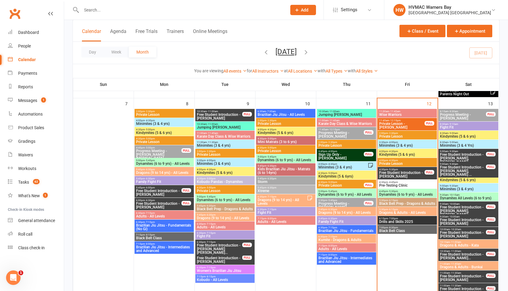
scroll to position [214, 0]
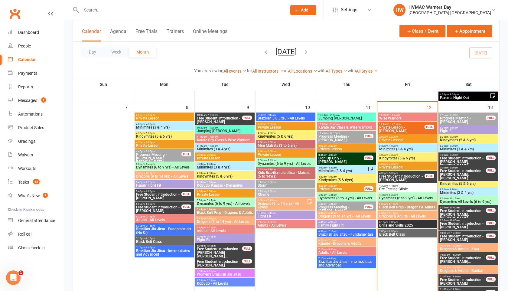
click at [401, 174] on span "Free Student Introduction - Lucy Hammer" at bounding box center [402, 177] width 46 height 7
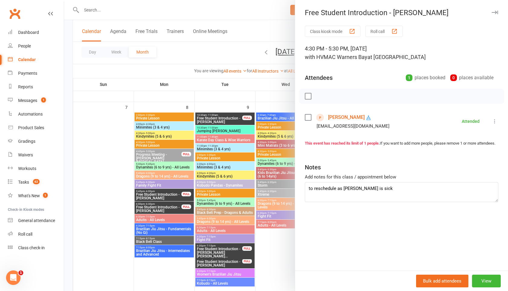
click at [492, 11] on icon "button" at bounding box center [495, 13] width 6 height 4
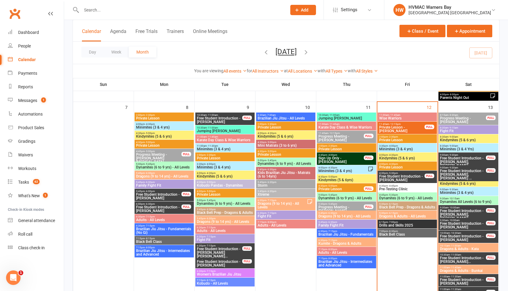
click at [401, 185] on span "4:30pm - 4:45pm" at bounding box center [407, 185] width 57 height 3
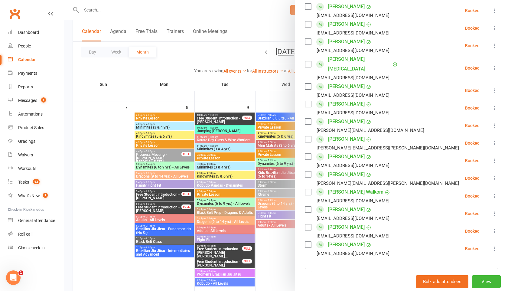
scroll to position [238, 0]
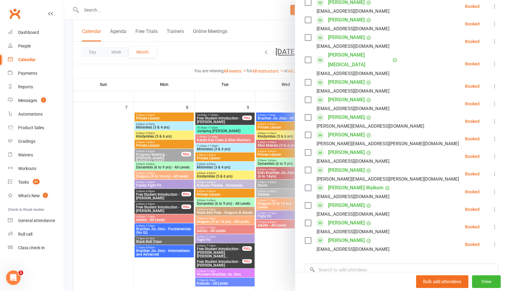
click at [494, 241] on icon at bounding box center [495, 244] width 6 height 6
click at [458, 262] on link "Remove" at bounding box center [465, 268] width 65 height 12
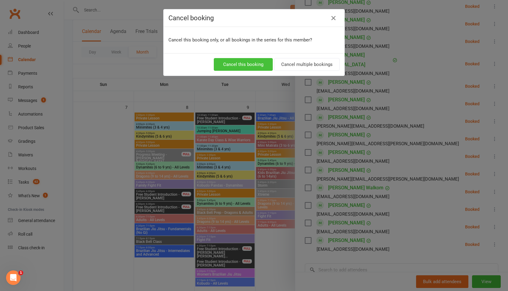
click at [252, 62] on button "Cancel this booking" at bounding box center [243, 64] width 59 height 13
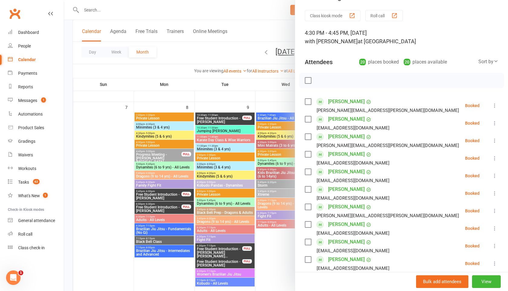
scroll to position [0, 0]
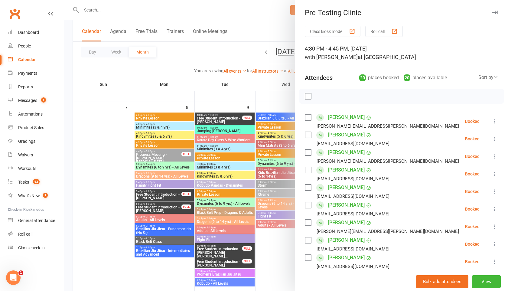
click at [336, 134] on link "Srihan Bagapalli" at bounding box center [346, 135] width 37 height 10
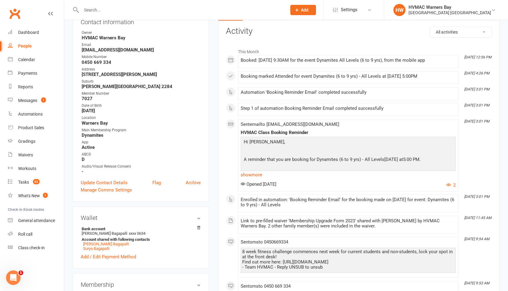
scroll to position [28, 0]
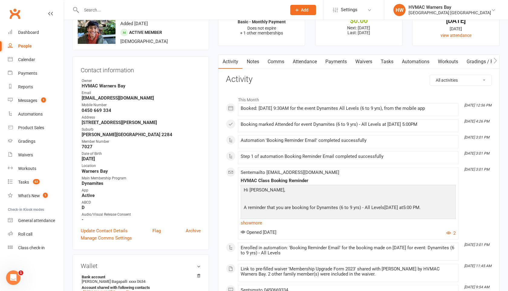
click at [338, 63] on link "Payments" at bounding box center [336, 62] width 30 height 14
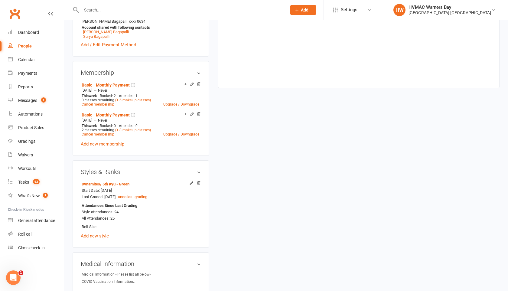
scroll to position [313, 0]
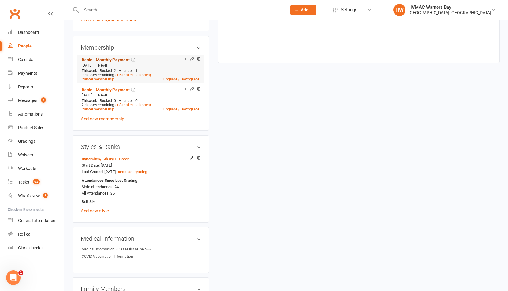
click at [114, 57] on link "Basic - Monthly Payment" at bounding box center [106, 59] width 48 height 5
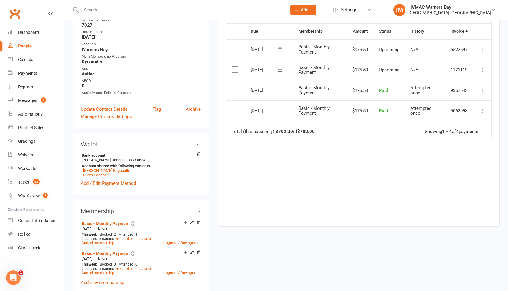
scroll to position [206, 0]
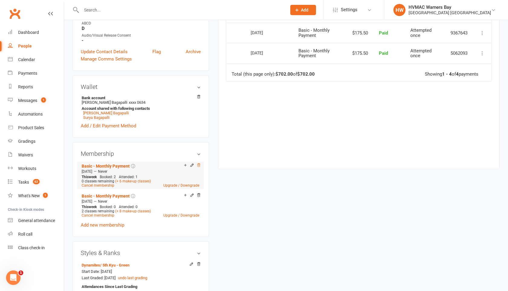
click at [198, 163] on icon at bounding box center [199, 165] width 4 height 4
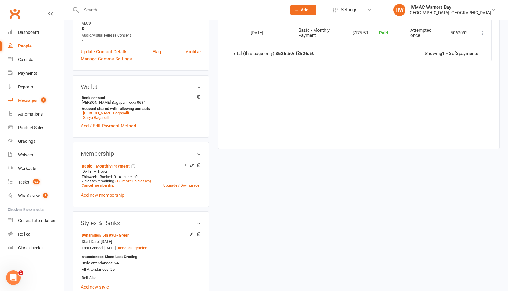
click at [29, 98] on link "Messages 1" at bounding box center [36, 101] width 56 height 14
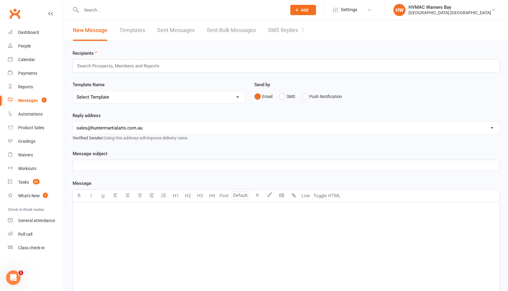
click at [277, 34] on link "SMS Replies 1" at bounding box center [286, 30] width 36 height 21
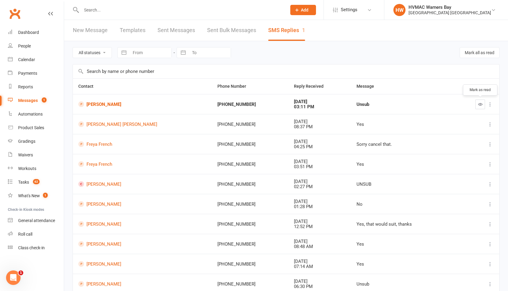
click at [480, 104] on icon "button" at bounding box center [480, 104] width 5 height 5
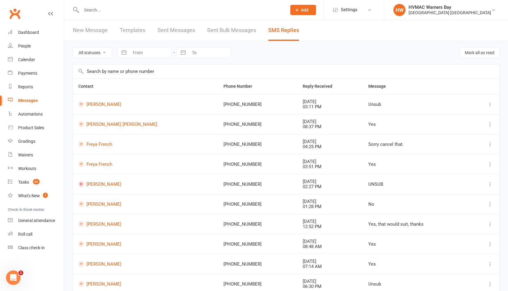
click at [110, 11] on input "text" at bounding box center [181, 10] width 203 height 8
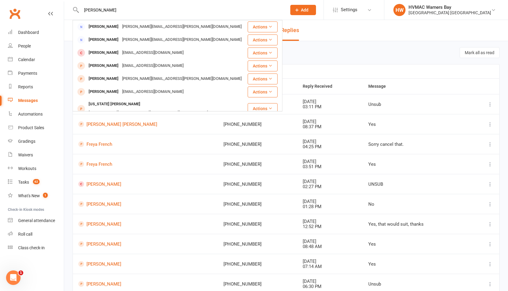
type input "kathleen harvey"
click at [104, 11] on input "kathleen harvey" at bounding box center [181, 10] width 203 height 8
drag, startPoint x: 115, startPoint y: 11, endPoint x: 82, endPoint y: 8, distance: 32.8
click at [82, 8] on input "kathleen harvey" at bounding box center [181, 10] width 203 height 8
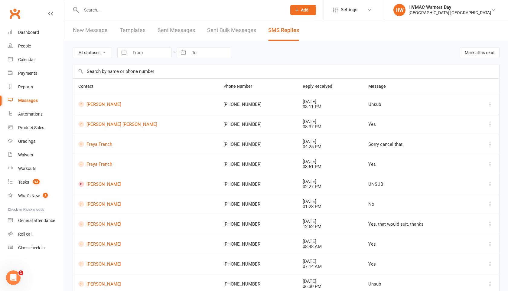
paste input "athleen.g.harvey@outlook.com"
click at [84, 10] on input "athleen.g.harvey@outlook.com" at bounding box center [181, 10] width 203 height 8
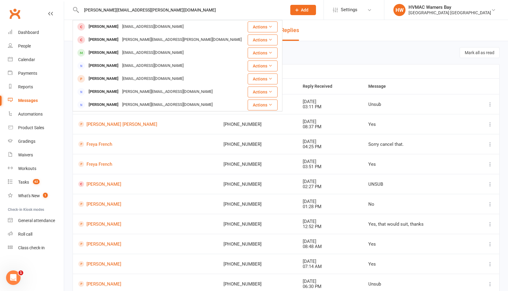
type input "kathleen.g.harvey@outlook.com"
click at [304, 4] on div "Prospect Member Non-attending contact Class / event Appointment Grading event T…" at bounding box center [302, 10] width 41 height 20
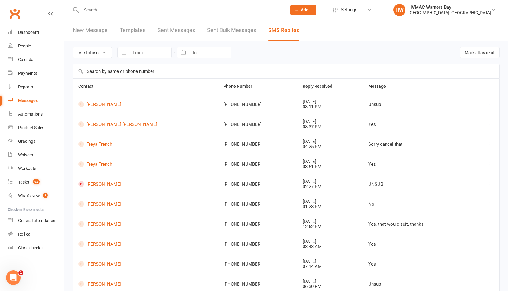
click at [302, 10] on span "Add" at bounding box center [305, 10] width 8 height 5
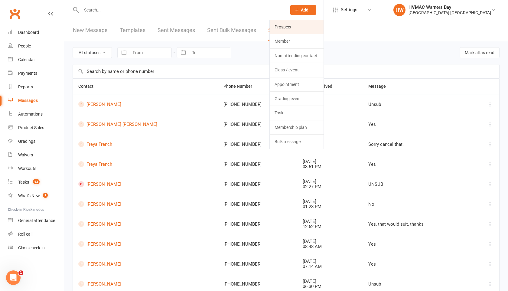
click at [297, 24] on link "Prospect" at bounding box center [297, 27] width 54 height 14
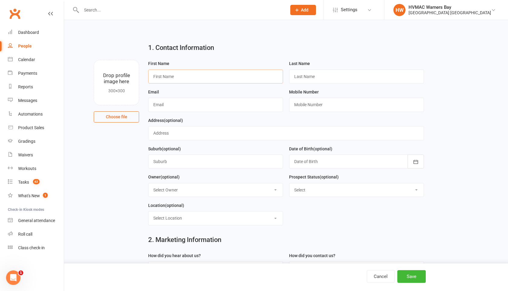
click at [157, 74] on input "text" at bounding box center [215, 77] width 135 height 14
click at [152, 76] on input "text" at bounding box center [215, 77] width 135 height 14
paste input "Kathleen Harvey"
drag, startPoint x: 193, startPoint y: 79, endPoint x: 172, endPoint y: 76, distance: 21.0
click at [172, 76] on input "Kathleen Harvey" at bounding box center [215, 77] width 135 height 14
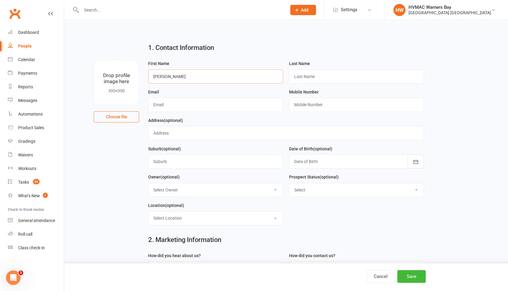
type input "Kathleen"
click at [295, 76] on input "text" at bounding box center [356, 77] width 135 height 14
paste input "Harvey"
type input "Harvey"
click at [176, 101] on input "text" at bounding box center [215, 105] width 135 height 14
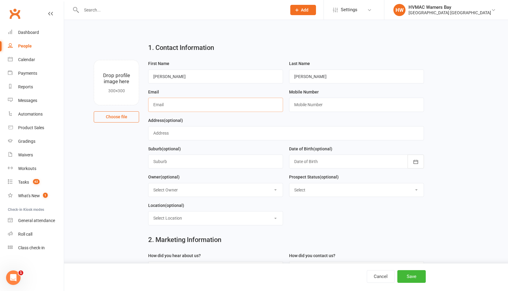
click at [154, 105] on input "text" at bounding box center [215, 105] width 135 height 14
paste input "Kathleen.g.harvey@outlook.com"
type input "Kathleen.g.harvey@outlook.com"
click at [296, 106] on input "text" at bounding box center [356, 105] width 135 height 14
paste input "0479173309"
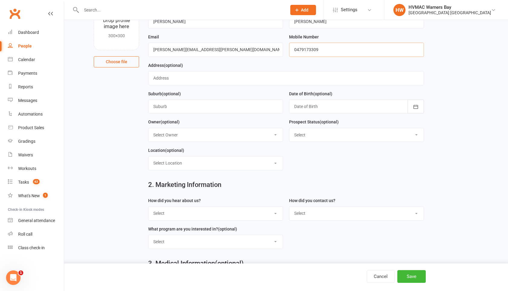
scroll to position [70, 0]
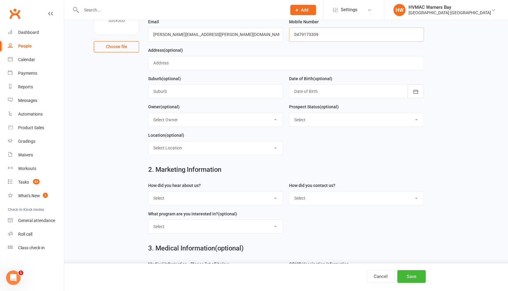
type input "0479173309"
click at [302, 122] on select "Select Initial Contact Booked Introduction Booking confirmed Ready to register …" at bounding box center [356, 119] width 134 height 13
select select "No contact - LM/Email"
click at [289, 114] on select "Select Initial Contact Booked Introduction Booking confirmed Ready to register …" at bounding box center [356, 119] width 134 height 13
click at [306, 200] on select "Select Phone Email In-Facility" at bounding box center [356, 197] width 134 height 13
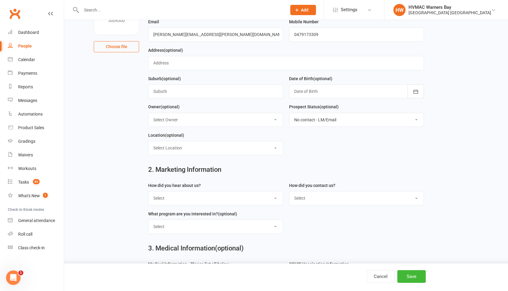
select select "Email"
click at [289, 193] on select "Select Phone Email In-Facility" at bounding box center [356, 197] width 134 height 13
click at [273, 203] on select "Select Internet Facebook Referral Flyer Sign Direct Mail Demo Other" at bounding box center [215, 197] width 134 height 13
select select "Other"
click at [148, 193] on select "Select Internet Facebook Referral Flyer Sign Direct Mail Demo Other" at bounding box center [215, 197] width 134 height 13
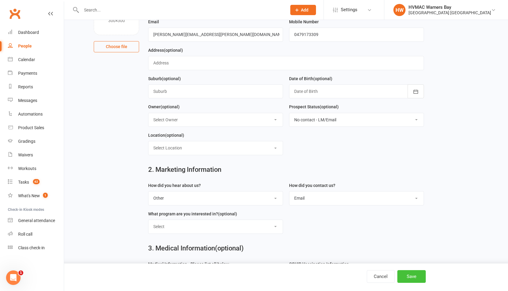
click at [409, 275] on button "Save" at bounding box center [411, 276] width 28 height 13
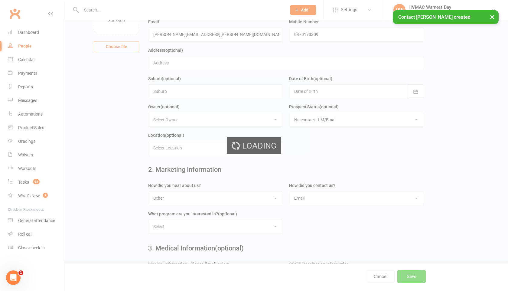
scroll to position [0, 0]
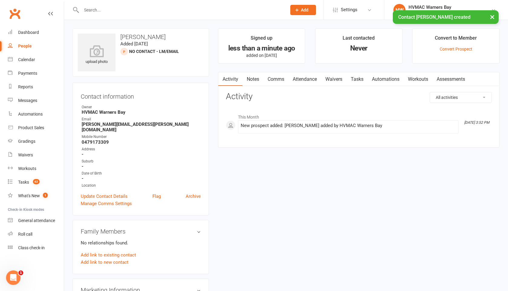
click at [254, 77] on link "Notes" at bounding box center [252, 79] width 21 height 14
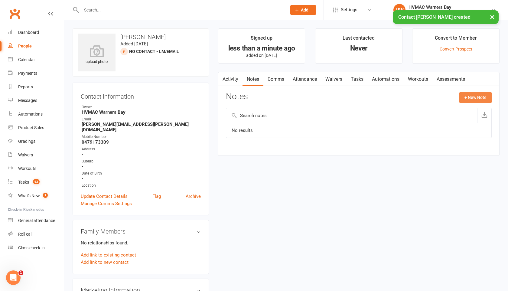
click at [466, 101] on button "+ New Note" at bounding box center [475, 97] width 32 height 11
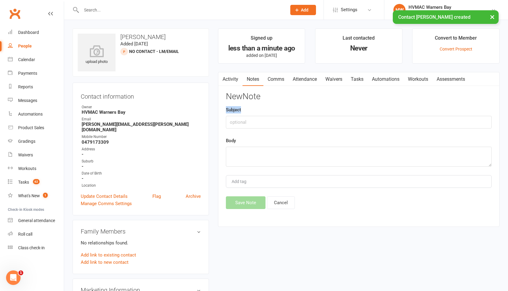
click at [466, 101] on div "New Note Subject Body Add tag Save Note Cancel" at bounding box center [359, 150] width 266 height 117
click at [242, 158] on textarea at bounding box center [359, 157] width 266 height 20
type textarea "Y"
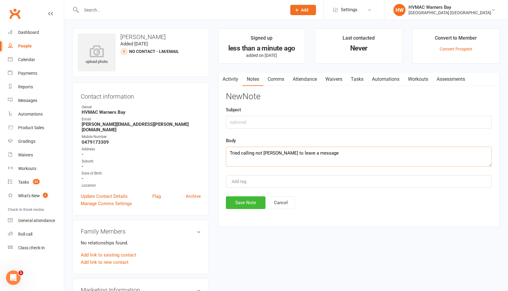
click at [272, 153] on textarea "Tried calling not abel to leave a message" at bounding box center [359, 157] width 266 height 20
type textarea "Tried calling not able to leave a message"
click at [247, 204] on button "Save Note" at bounding box center [246, 202] width 40 height 13
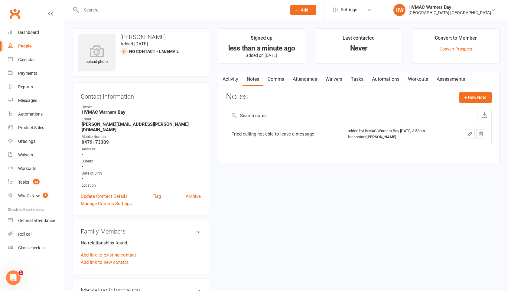
click at [109, 11] on input "text" at bounding box center [181, 10] width 203 height 8
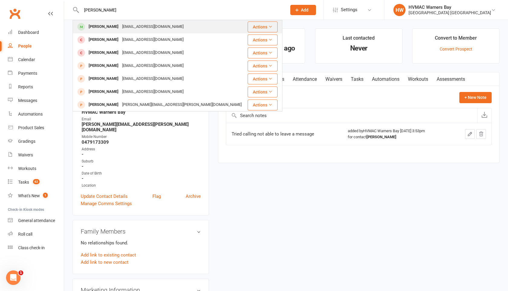
type input "[PERSON_NAME]"
click at [111, 25] on div "[PERSON_NAME]" at bounding box center [104, 26] width 34 height 9
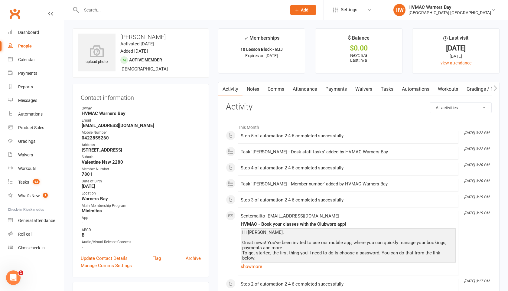
click at [389, 90] on link "Tasks" at bounding box center [386, 89] width 21 height 14
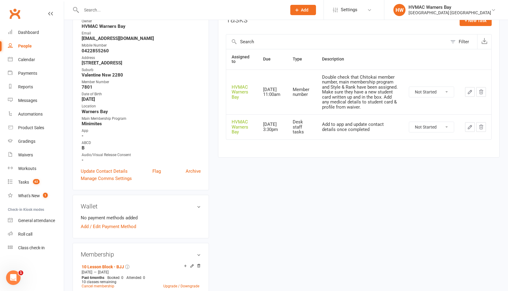
scroll to position [71, 0]
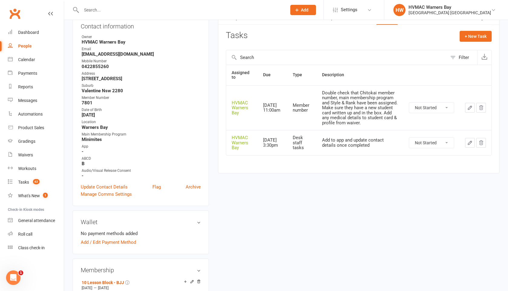
click at [424, 103] on select "Not Started In Progress Waiting Complete" at bounding box center [431, 107] width 45 height 10
click at [409, 102] on select "Not Started In Progress Waiting Complete" at bounding box center [431, 107] width 45 height 10
select select "unstarted"
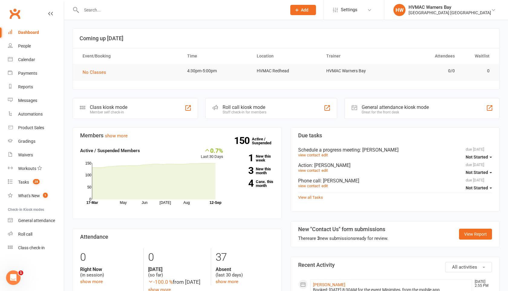
click at [303, 8] on button "Add" at bounding box center [303, 10] width 26 height 10
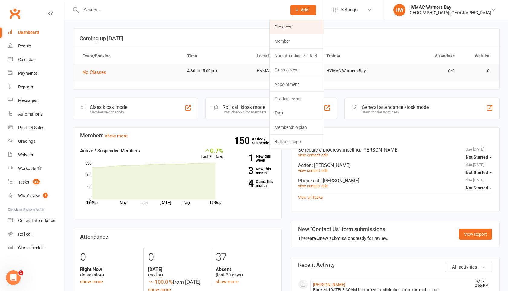
click at [295, 27] on link "Prospect" at bounding box center [297, 27] width 54 height 14
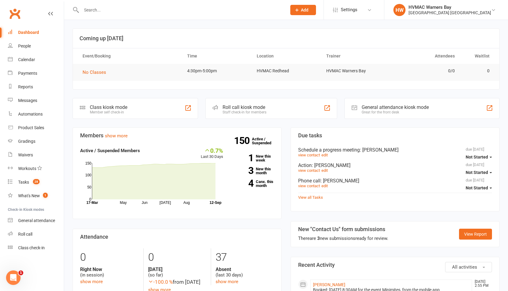
click at [308, 11] on span "Add" at bounding box center [305, 10] width 8 height 5
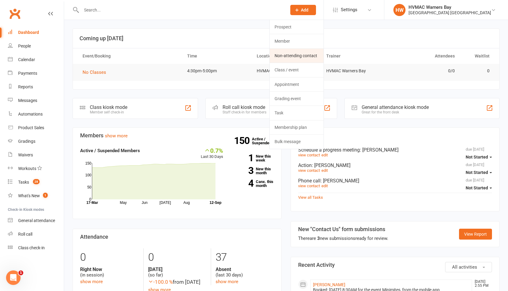
click at [301, 58] on link "Non-attending contact" at bounding box center [297, 56] width 54 height 14
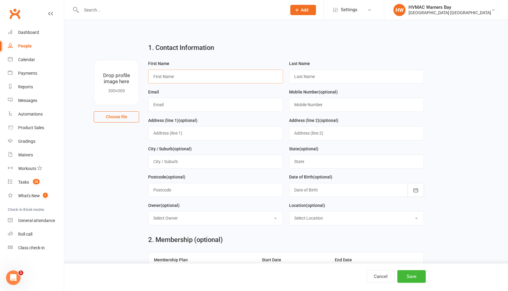
click at [154, 79] on input "text" at bounding box center [215, 77] width 135 height 14
paste input "Brodie Mison"
drag, startPoint x: 186, startPoint y: 77, endPoint x: 167, endPoint y: 77, distance: 18.7
click at [167, 77] on input "Brodie Mison" at bounding box center [215, 77] width 135 height 14
type input "Brodie"
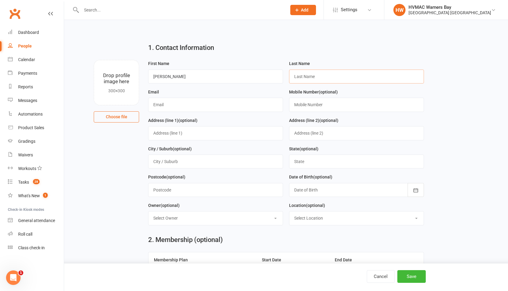
click at [300, 73] on input "text" at bounding box center [356, 77] width 135 height 14
paste input "Mison"
type input "Mison"
click at [189, 105] on input "text" at bounding box center [215, 105] width 135 height 14
click at [28, 60] on div "Calendar" at bounding box center [26, 59] width 17 height 5
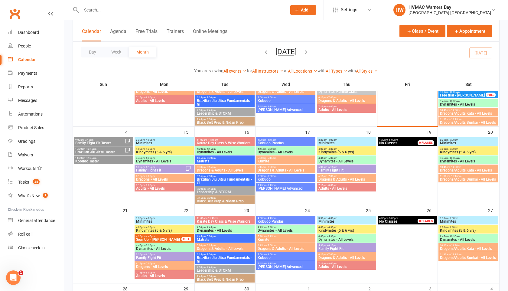
scroll to position [168, 0]
click at [308, 8] on span "Add" at bounding box center [305, 10] width 8 height 5
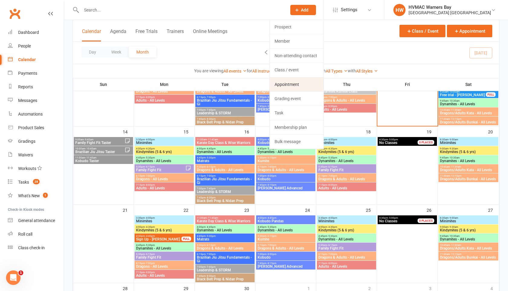
click at [298, 84] on link "Appointment" at bounding box center [297, 84] width 54 height 14
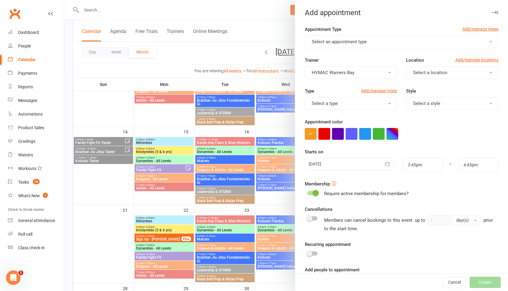
click at [376, 38] on button "Select an appointment type" at bounding box center [401, 41] width 193 height 13
click at [345, 89] on link "Progress Meeting" at bounding box center [335, 92] width 60 height 12
click at [344, 37] on button "Progress Meeting" at bounding box center [401, 41] width 193 height 13
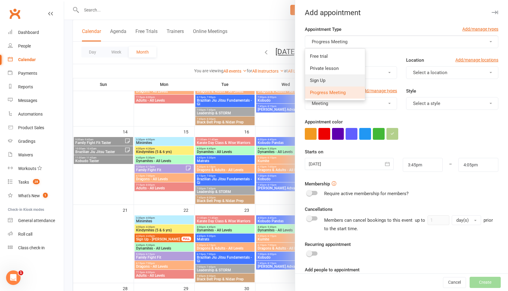
click at [333, 80] on link "Sign Up" at bounding box center [335, 80] width 60 height 12
type input "4:00pm"
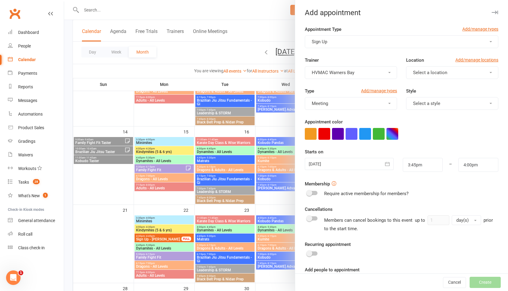
click at [331, 41] on button "Sign Up" at bounding box center [401, 41] width 193 height 13
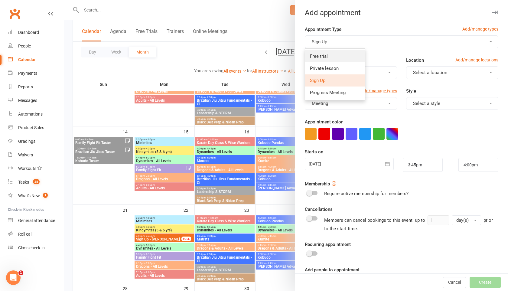
click at [328, 54] on link "Free trial" at bounding box center [335, 56] width 60 height 12
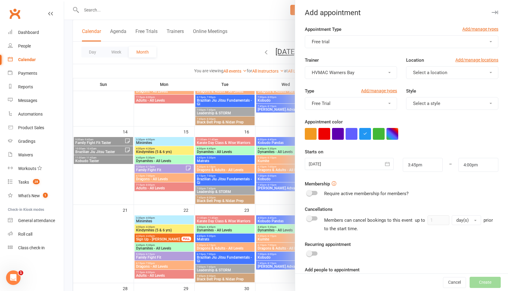
click at [410, 72] on button "Select a location" at bounding box center [452, 72] width 92 height 13
click at [412, 88] on span "HVMAC Redhead" at bounding box center [428, 86] width 35 height 5
click at [416, 102] on span "Select a style" at bounding box center [426, 103] width 27 height 5
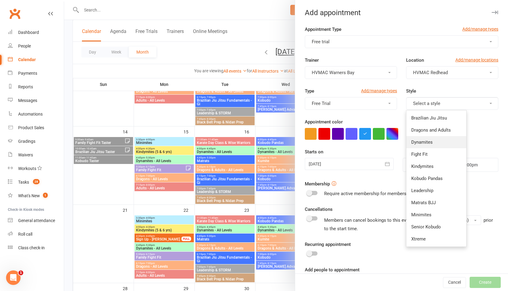
click at [419, 140] on span "Dynamites" at bounding box center [421, 141] width 21 height 5
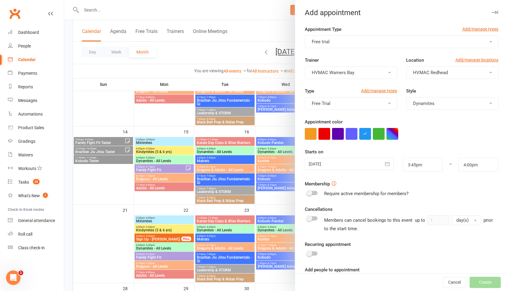
click at [499, 12] on div "Add appointment" at bounding box center [401, 12] width 213 height 8
click at [496, 12] on icon "button" at bounding box center [495, 13] width 6 height 4
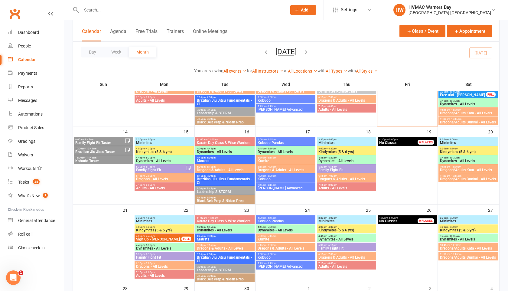
click at [298, 6] on button "Add" at bounding box center [303, 10] width 26 height 10
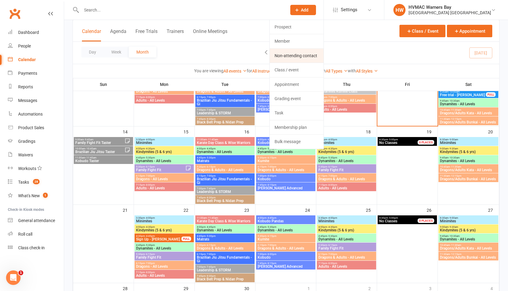
click at [294, 57] on link "Non-attending contact" at bounding box center [297, 56] width 54 height 14
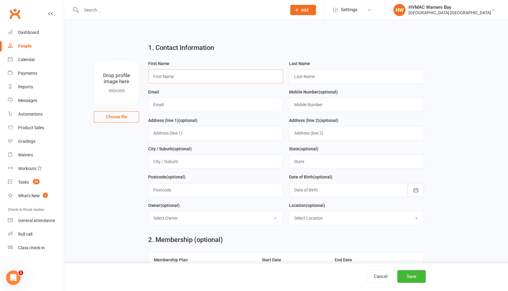
click at [161, 74] on input "text" at bounding box center [215, 77] width 135 height 14
type input "Brodie"
type input "Mison"
click at [164, 106] on input "text" at bounding box center [215, 105] width 135 height 14
click at [154, 104] on input "text" at bounding box center [215, 105] width 135 height 14
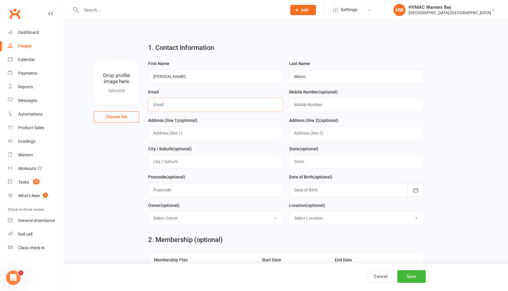
paste input "Parkesbrodie@hotmail.com"
type input "Parkesbrodie@hotmail.com"
click at [294, 106] on input "text" at bounding box center [356, 105] width 135 height 14
paste input "0408167966"
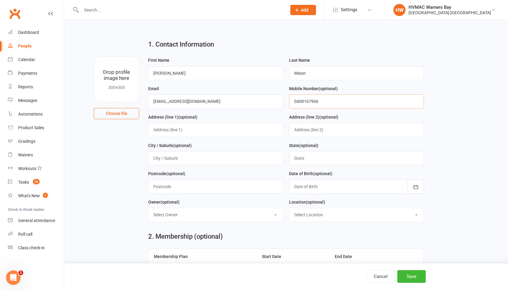
type input "0408167966"
click at [297, 216] on select "Select Location HVMAC Redhead" at bounding box center [356, 214] width 134 height 13
select select "0"
click at [289, 209] on select "Select Location HVMAC Redhead" at bounding box center [356, 214] width 134 height 13
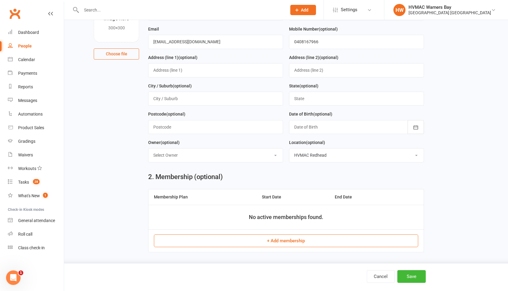
scroll to position [67, 0]
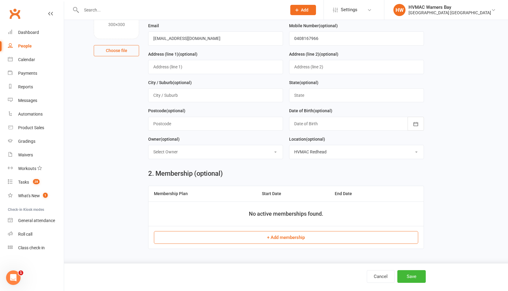
click at [228, 154] on select "Select Owner HVMAC Redhead Kelie Fisher Kaia Hayes Lesley Talbut HVMAC Warners …" at bounding box center [215, 151] width 134 height 13
select select "0"
click at [148, 145] on select "Select Owner HVMAC Redhead Kelie Fisher Kaia Hayes Lesley Talbut HVMAC Warners …" at bounding box center [215, 151] width 134 height 13
click at [411, 275] on button "Save" at bounding box center [411, 276] width 28 height 13
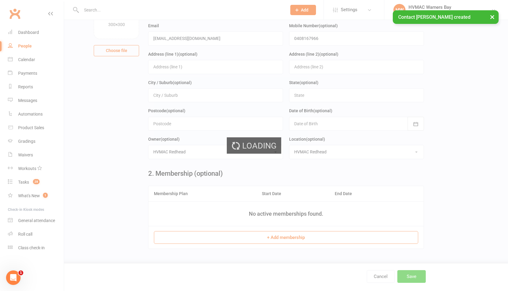
scroll to position [0, 0]
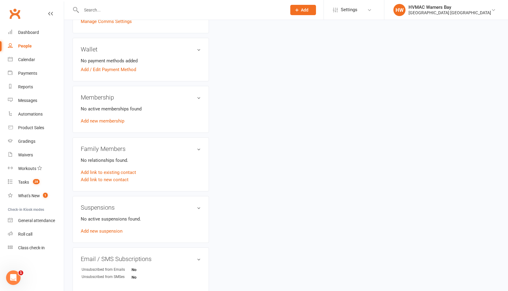
scroll to position [176, 0]
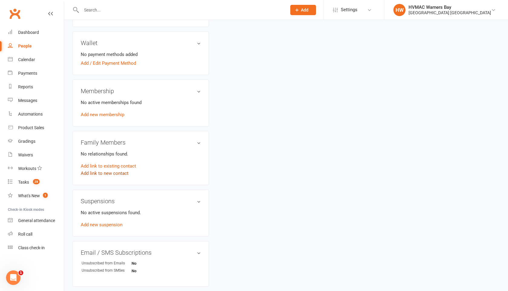
click at [104, 173] on link "Add link to new contact" at bounding box center [105, 173] width 48 height 7
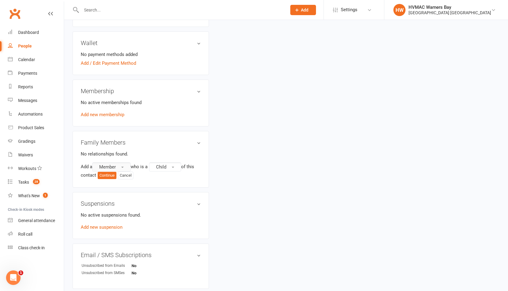
click at [112, 162] on button "Member" at bounding box center [111, 166] width 38 height 9
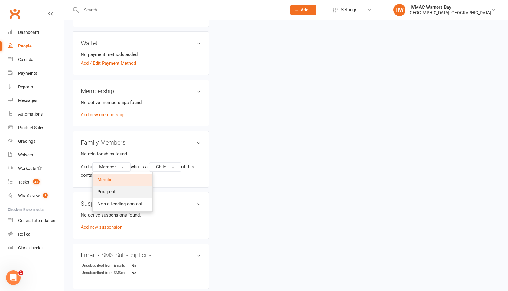
click at [109, 192] on span "Prospect" at bounding box center [106, 191] width 18 height 5
click at [108, 170] on button "Prospect" at bounding box center [112, 166] width 40 height 9
click at [104, 190] on span "Prospect" at bounding box center [106, 191] width 18 height 5
click at [107, 169] on button "Prospect" at bounding box center [112, 166] width 40 height 9
click at [106, 192] on span "Prospect" at bounding box center [106, 191] width 18 height 5
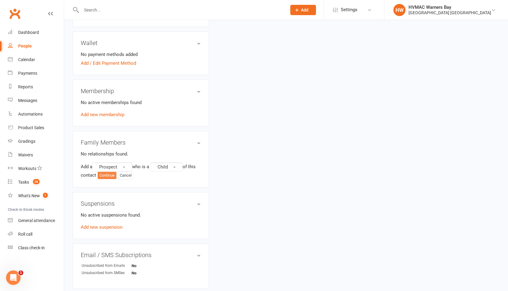
click at [107, 177] on button "Continue" at bounding box center [107, 175] width 19 height 7
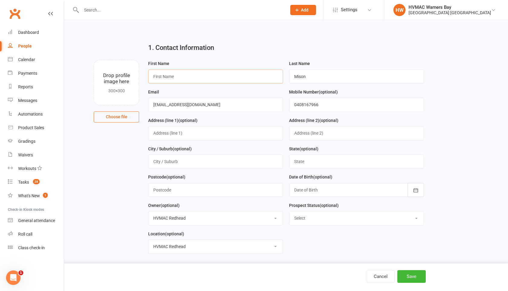
click at [162, 73] on input "text" at bounding box center [215, 77] width 135 height 14
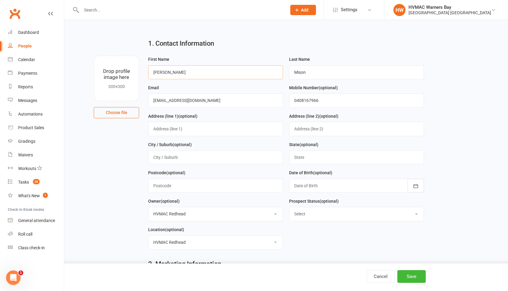
scroll to position [8, 0]
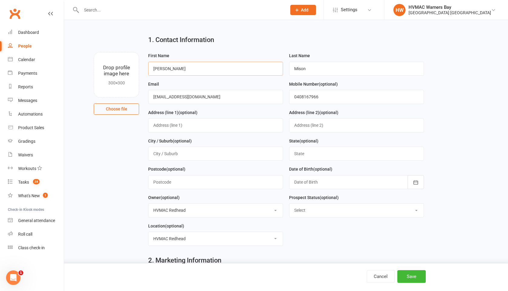
type input "Lucas"
click at [300, 208] on select "Select Initial Contact Booking made Booking confirmed No contact - LM/Email Att…" at bounding box center [356, 209] width 134 height 13
select select "Booking made"
click at [289, 204] on select "Select Initial Contact Booking made Booking confirmed No contact - LM/Email Att…" at bounding box center [356, 209] width 134 height 13
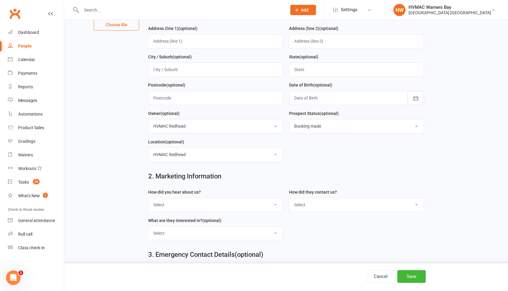
scroll to position [92, 0]
click at [233, 206] on select "Select Internet Referral Facebook Sign Flyer from school Flyer in mail Radio De…" at bounding box center [215, 204] width 134 height 13
select select "Referral"
click at [148, 199] on select "Select Internet Referral Facebook Sign Flyer from school Flyer in mail Radio De…" at bounding box center [215, 204] width 134 height 13
click at [303, 206] on select "Select Phone Email Walk-in Website Facebook Current student at another HVMAC do…" at bounding box center [356, 204] width 134 height 13
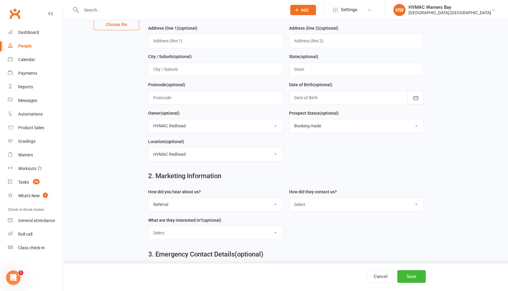
select select "Email"
click at [289, 199] on select "Select Phone Email Walk-in Website Facebook Current student at another HVMAC do…" at bounding box center [356, 204] width 134 height 13
click at [253, 234] on select "Select Adult Classes Kids Karate Fight Fit Kobudo Special Event Current student…" at bounding box center [215, 232] width 134 height 13
select select "Kids Karate"
click at [148, 227] on select "Select Adult Classes Kids Karate Fight Fit Kobudo Special Event Current student…" at bounding box center [215, 232] width 134 height 13
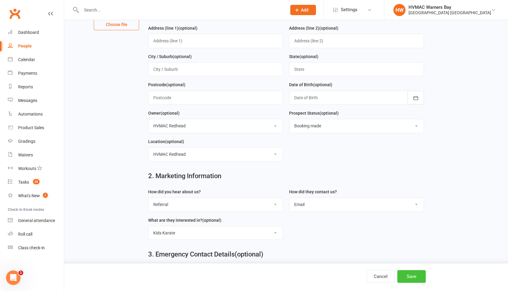
click at [401, 277] on button "Save" at bounding box center [411, 276] width 28 height 13
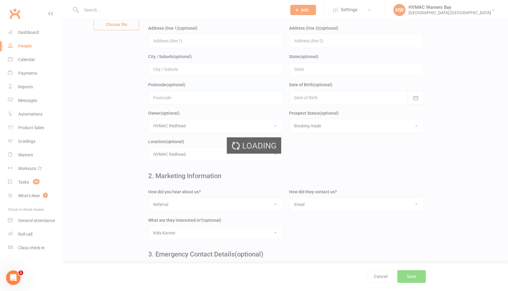
scroll to position [0, 0]
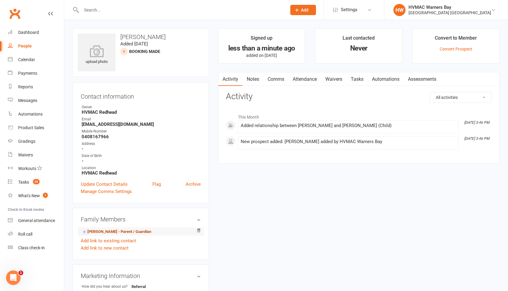
click at [140, 229] on link "Brodie Mison - Parent / Guardian" at bounding box center [117, 232] width 70 height 6
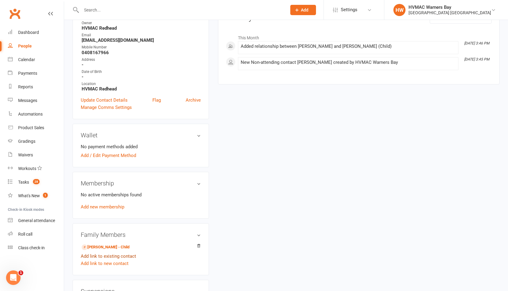
scroll to position [85, 0]
click at [104, 262] on link "Add link to new contact" at bounding box center [105, 262] width 48 height 7
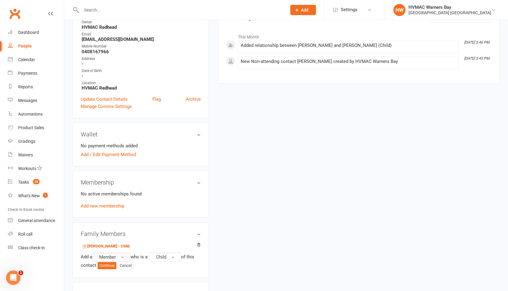
click at [107, 254] on span "Member" at bounding box center [107, 256] width 17 height 5
click at [106, 277] on link "Prospect" at bounding box center [123, 282] width 60 height 12
click at [107, 263] on button "Continue" at bounding box center [107, 265] width 19 height 7
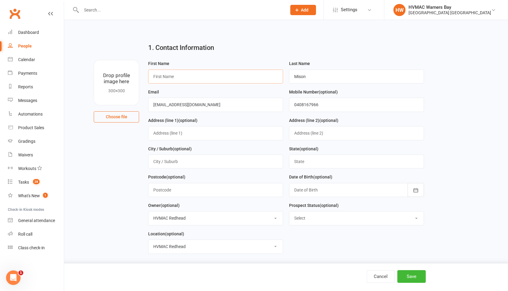
click at [161, 76] on input "text" at bounding box center [215, 77] width 135 height 14
type input "Eva"
click at [310, 218] on select "Select Initial Contact Booking made Booking confirmed No contact - LM/Email Att…" at bounding box center [356, 217] width 134 height 13
click at [289, 212] on select "Select Initial Contact Booking made Booking confirmed No contact - LM/Email Att…" at bounding box center [356, 217] width 134 height 13
click at [353, 220] on select "Select Initial Contact Booking made Booking confirmed No contact - LM/Email Att…" at bounding box center [356, 217] width 134 height 13
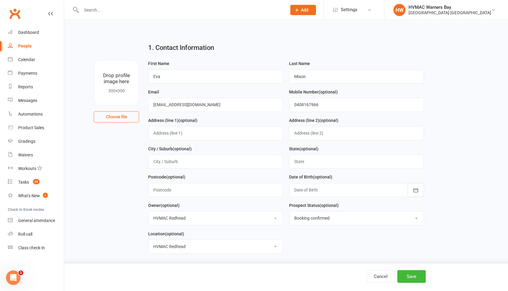
select select "Booking made"
click at [289, 212] on select "Select Initial Contact Booking made Booking confirmed No contact - LM/Email Att…" at bounding box center [356, 217] width 134 height 13
click at [403, 275] on button "Save" at bounding box center [411, 276] width 28 height 13
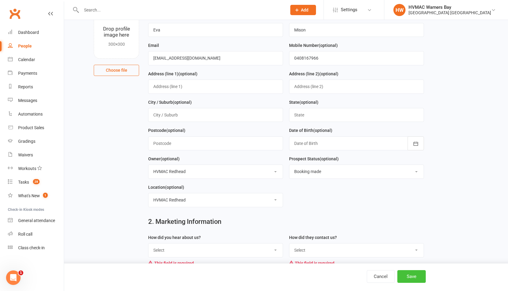
scroll to position [115, 0]
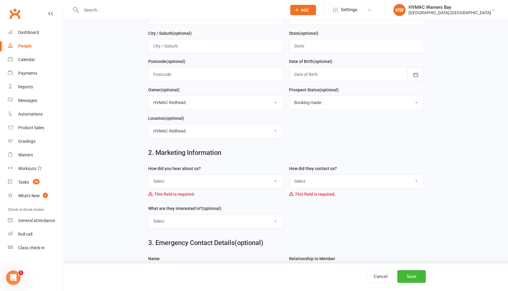
click at [203, 185] on select "Select Internet Referral Facebook Sign Flyer from school Flyer in mail Radio De…" at bounding box center [215, 180] width 134 height 13
select select "Referral"
click at [148, 176] on select "Select Internet Referral Facebook Sign Flyer from school Flyer in mail Radio De…" at bounding box center [215, 180] width 134 height 13
click at [297, 184] on select "Select Phone Email Walk-in Website Facebook Current student at another HVMAC do…" at bounding box center [356, 180] width 134 height 13
select select "Email"
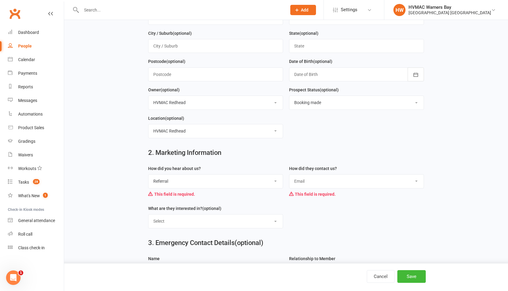
click at [289, 176] on select "Select Phone Email Walk-in Website Facebook Current student at another HVMAC do…" at bounding box center [356, 180] width 134 height 13
click at [248, 222] on select "Select Adult Classes Kids Karate Fight Fit Kobudo Special Event Current student…" at bounding box center [215, 220] width 134 height 13
select select "Kids Karate"
click at [148, 216] on select "Select Adult Classes Kids Karate Fight Fit Kobudo Special Event Current student…" at bounding box center [215, 220] width 134 height 13
click at [409, 275] on button "Save" at bounding box center [411, 276] width 28 height 13
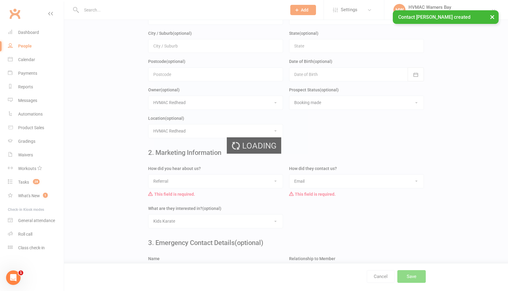
scroll to position [0, 0]
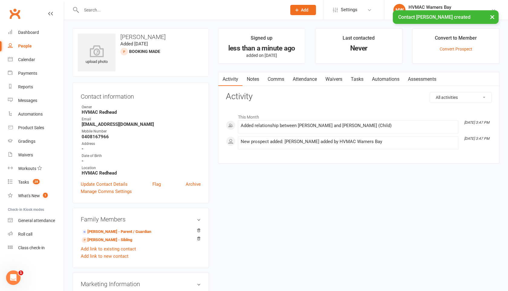
click at [307, 82] on link "Attendance" at bounding box center [304, 79] width 33 height 14
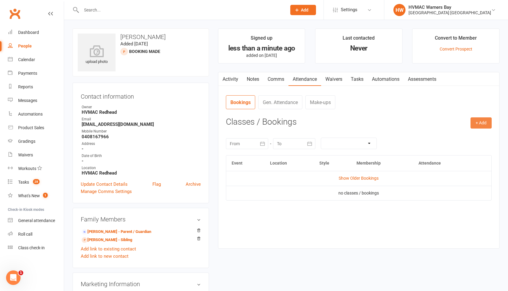
click at [479, 122] on button "+ Add" at bounding box center [480, 122] width 21 height 11
click at [461, 144] on link "Add Appointment" at bounding box center [461, 149] width 60 height 12
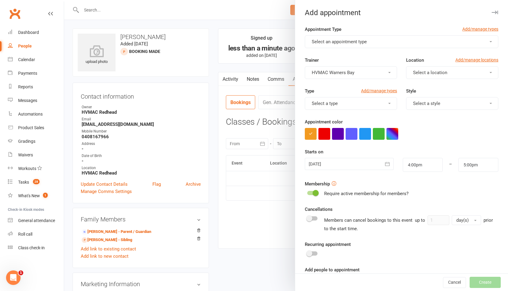
click at [354, 39] on span "Select an appointment type" at bounding box center [339, 41] width 55 height 5
click at [340, 57] on link "Free trial" at bounding box center [335, 56] width 60 height 12
type input "4:15pm"
click at [438, 71] on span "Select a location" at bounding box center [430, 72] width 34 height 5
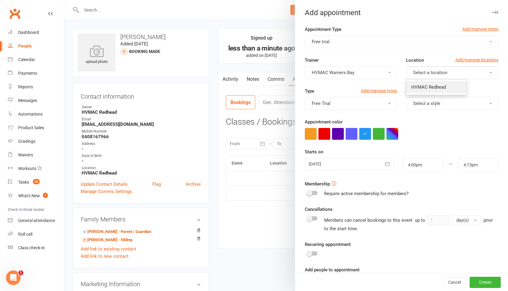
click at [436, 86] on span "HVMAC Redhead" at bounding box center [428, 86] width 35 height 5
click at [433, 106] on button "Select a style" at bounding box center [452, 103] width 92 height 13
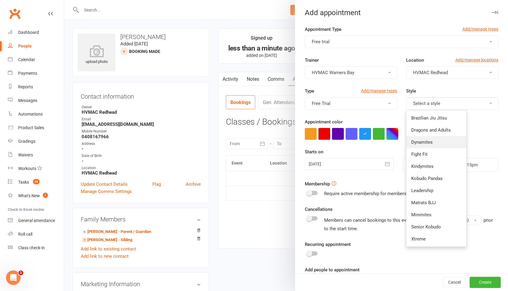
click at [430, 141] on span "Dynamites" at bounding box center [421, 141] width 21 height 5
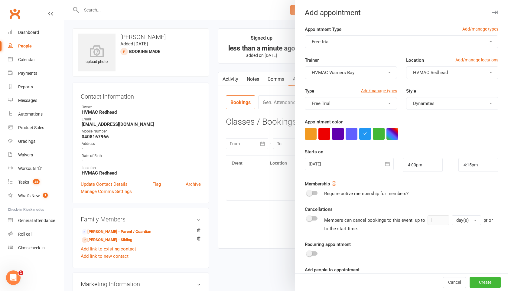
click at [388, 163] on icon "button" at bounding box center [387, 164] width 6 height 6
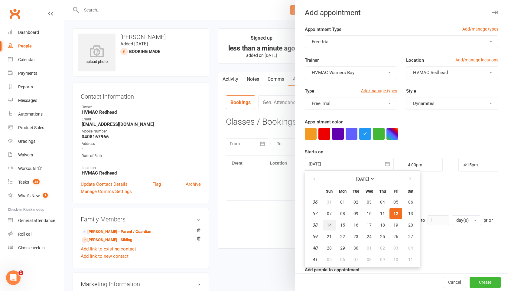
click at [333, 223] on button "14" at bounding box center [329, 224] width 13 height 11
type input "14 Sep 2025"
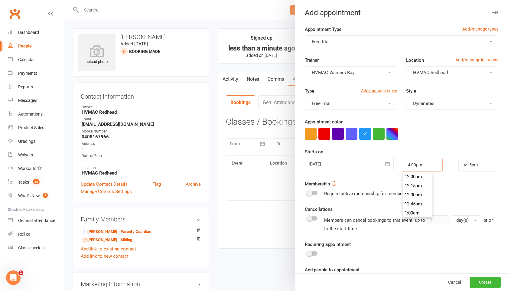
click at [430, 166] on input "4:00pm" at bounding box center [423, 165] width 40 height 14
type input "9:30am"
click at [421, 178] on li "9:30am" at bounding box center [417, 176] width 29 height 9
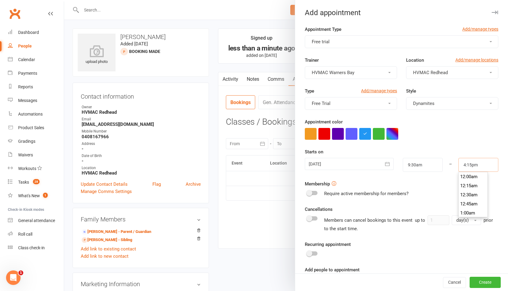
click at [482, 165] on input "4:15pm" at bounding box center [478, 165] width 40 height 14
type input "10:00am"
click at [465, 192] on li "10:00am" at bounding box center [473, 194] width 29 height 9
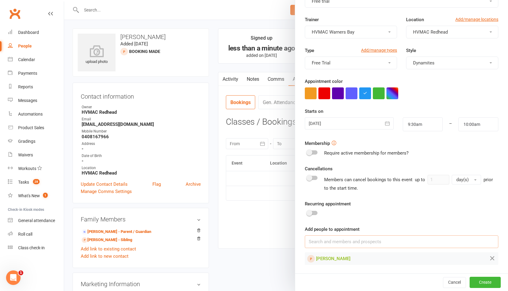
click at [323, 242] on input at bounding box center [401, 241] width 193 height 13
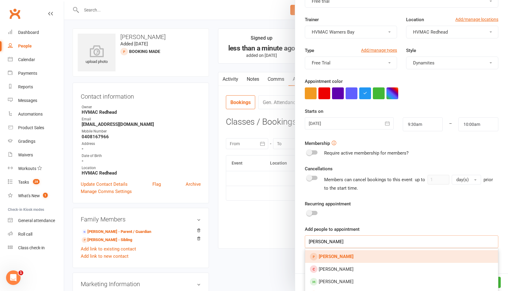
type input "lucas mison"
click at [325, 255] on strong "Lucas Mison" at bounding box center [336, 256] width 35 height 5
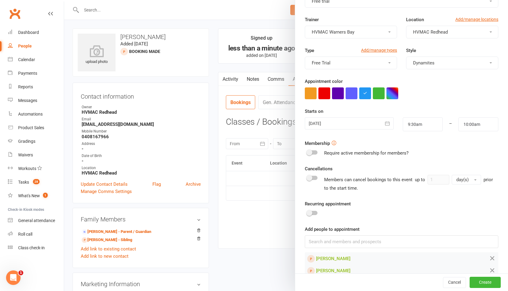
click at [476, 289] on div "Cancel Create" at bounding box center [401, 282] width 213 height 17
click at [478, 283] on button "Create" at bounding box center [485, 282] width 31 height 11
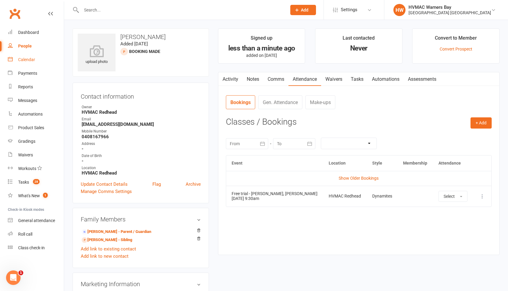
click at [23, 60] on div "Calendar" at bounding box center [26, 59] width 17 height 5
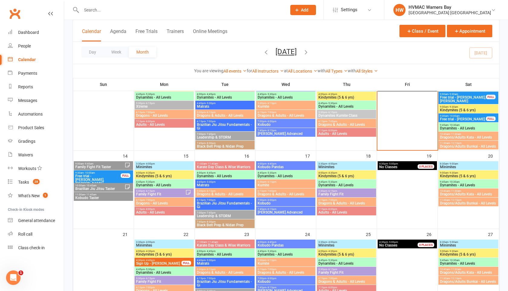
scroll to position [215, 0]
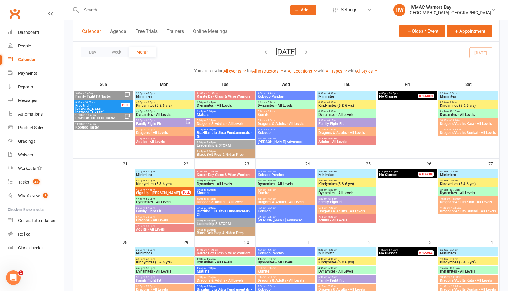
click at [89, 102] on span "- 10:00am" at bounding box center [89, 102] width 11 height 3
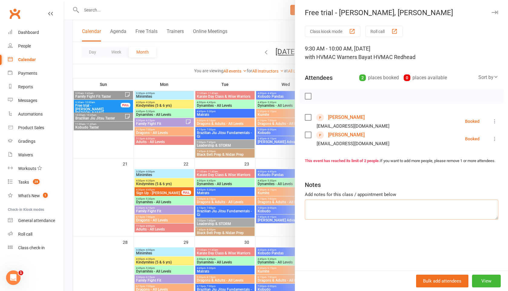
click at [323, 217] on textarea at bounding box center [401, 210] width 193 height 20
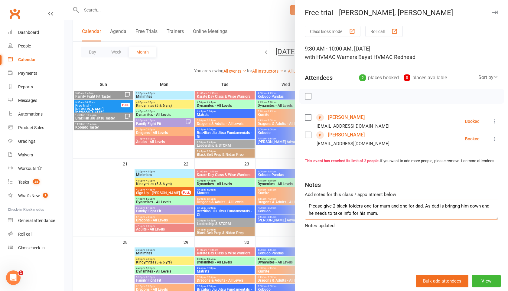
type textarea "Please give 2 black folders one for mum and one for dad. As dad is bringng him …"
click at [493, 12] on icon "button" at bounding box center [495, 13] width 6 height 4
